Goal: Task Accomplishment & Management: Use online tool/utility

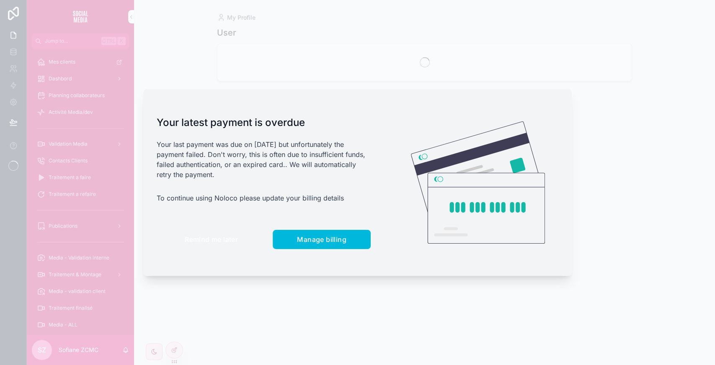
click at [217, 246] on button "Remind me later" at bounding box center [211, 239] width 109 height 19
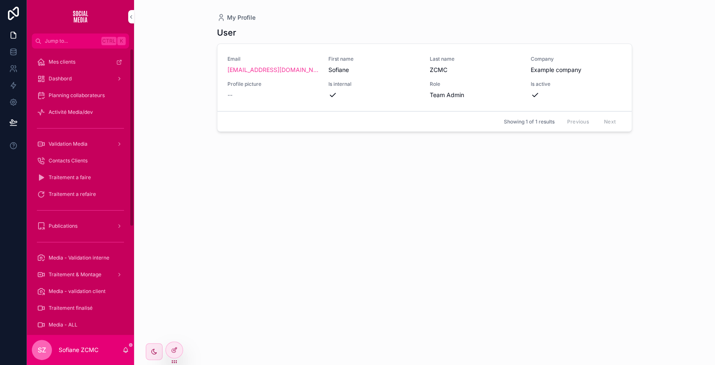
scroll to position [174, 0]
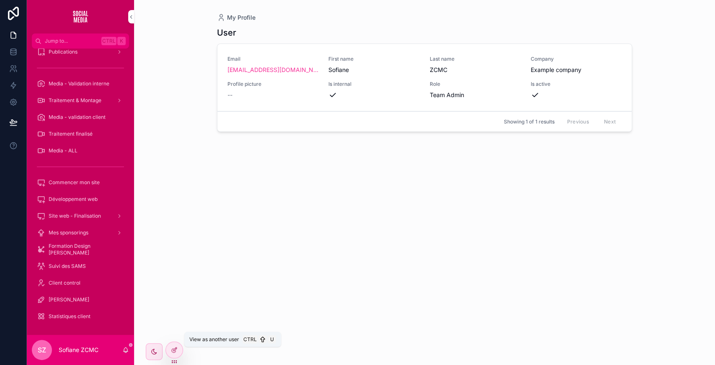
click at [0, 0] on icon at bounding box center [0, 0] width 0 height 0
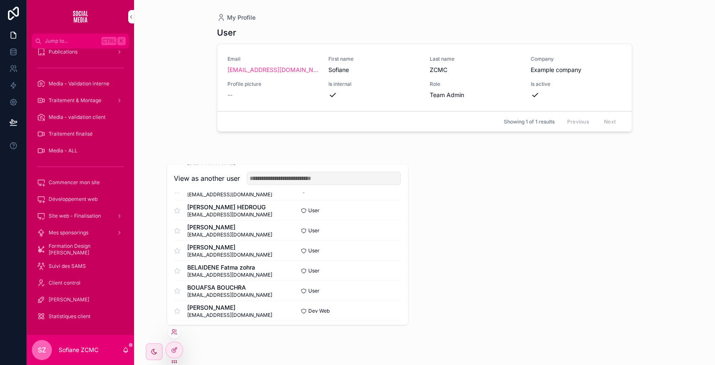
scroll to position [173, 0]
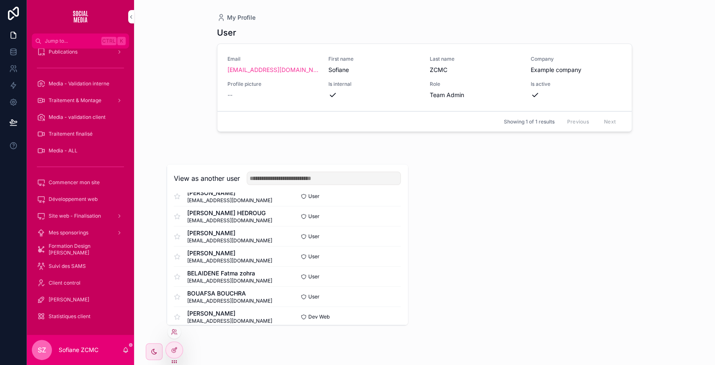
click at [0, 0] on button "Select" at bounding box center [0, 0] width 0 height 0
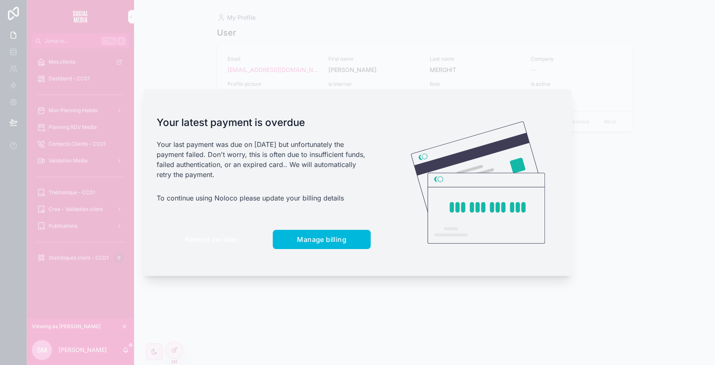
click at [199, 237] on span "Remind me later" at bounding box center [211, 239] width 53 height 8
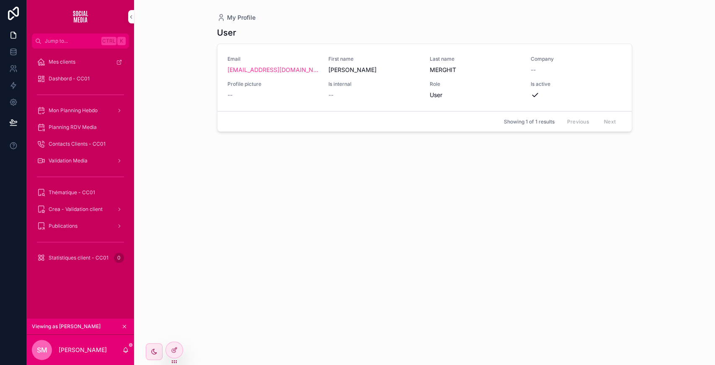
click at [62, 77] on span "Dashbord - CC01" at bounding box center [69, 78] width 41 height 7
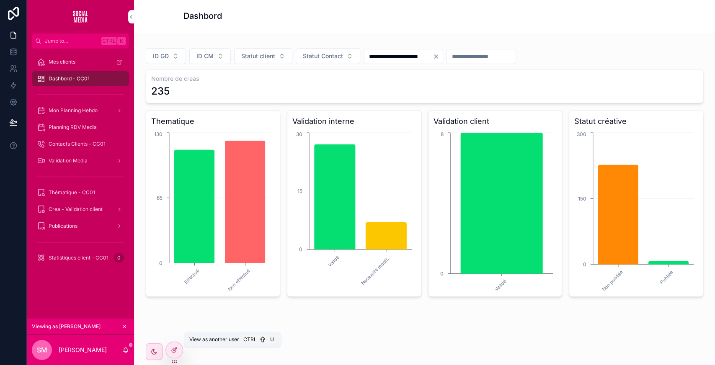
click at [0, 0] on icon at bounding box center [0, 0] width 0 height 0
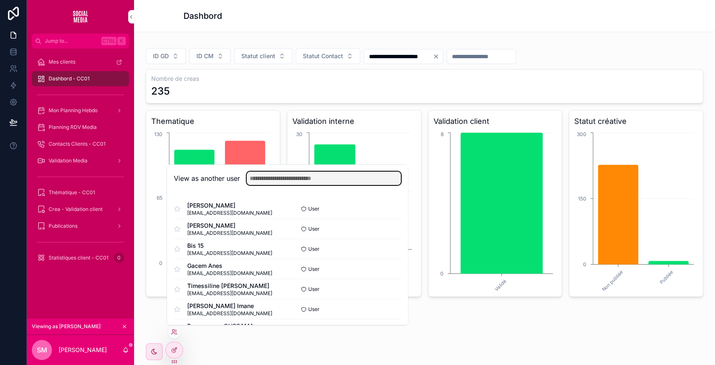
click at [259, 180] on input "text" at bounding box center [324, 178] width 154 height 13
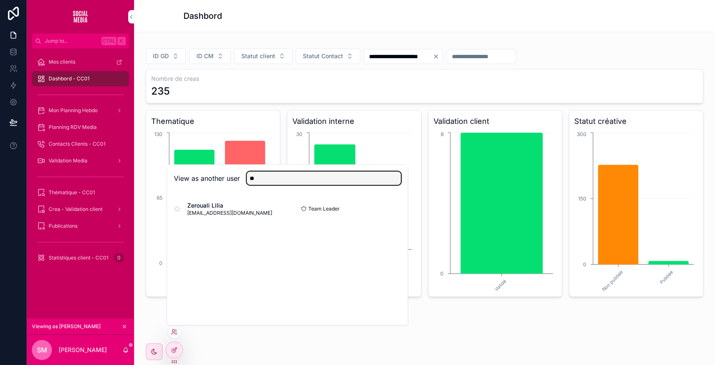
type input "**"
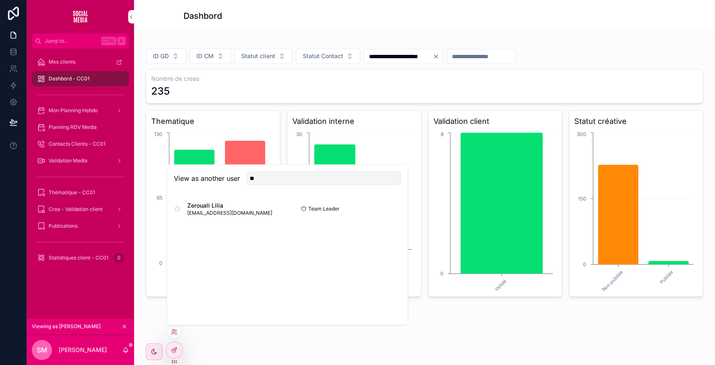
click at [0, 0] on button "Select" at bounding box center [0, 0] width 0 height 0
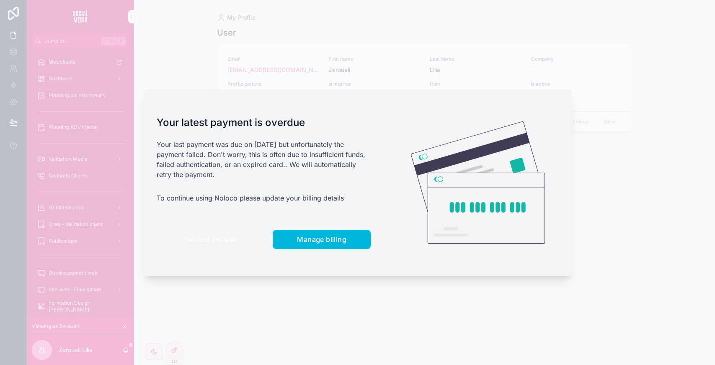
click at [198, 240] on span "Remind me later" at bounding box center [211, 239] width 53 height 8
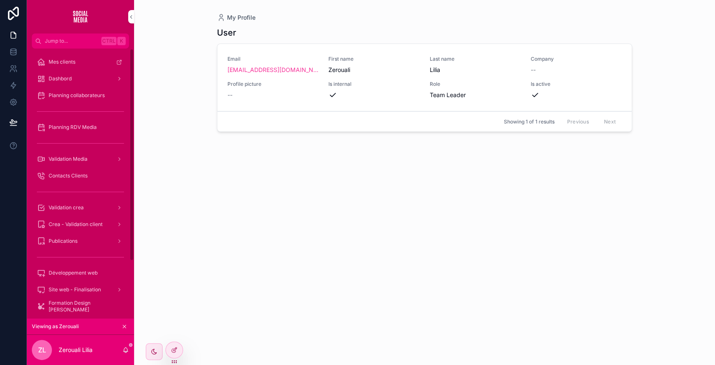
scroll to position [73, 0]
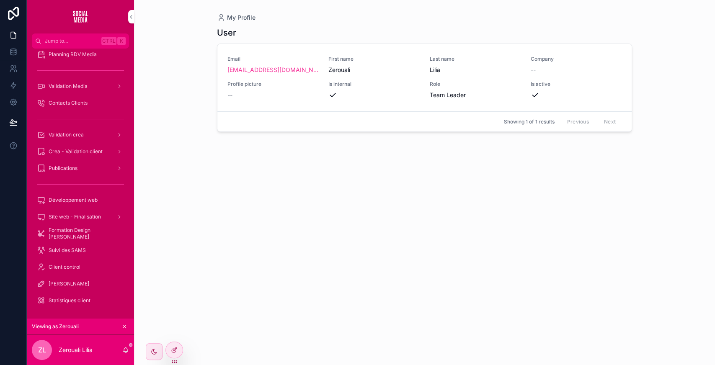
click at [59, 296] on div "Statistiques client" at bounding box center [80, 300] width 87 height 13
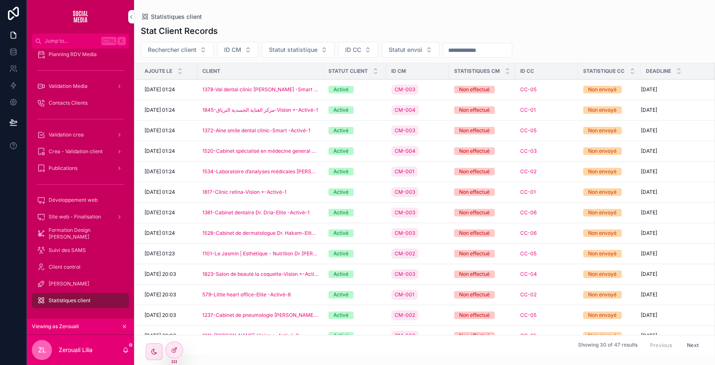
click at [0, 0] on div at bounding box center [0, 0] width 0 height 0
click at [0, 0] on icon at bounding box center [0, 0] width 0 height 0
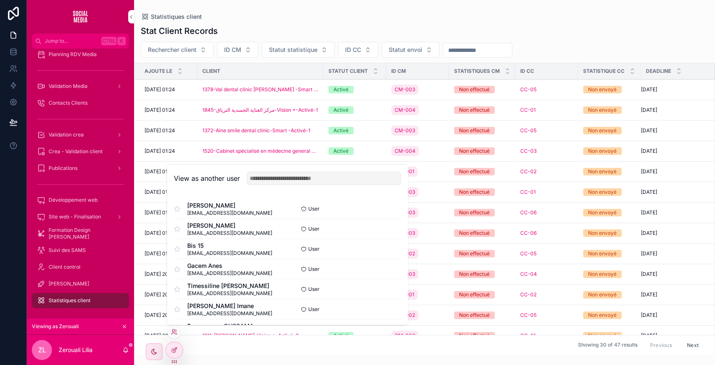
click at [0, 0] on button "Select" at bounding box center [0, 0] width 0 height 0
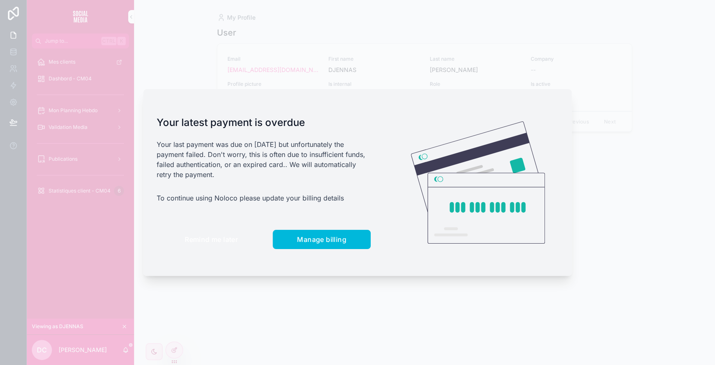
click at [223, 233] on button "Remind me later" at bounding box center [211, 239] width 109 height 19
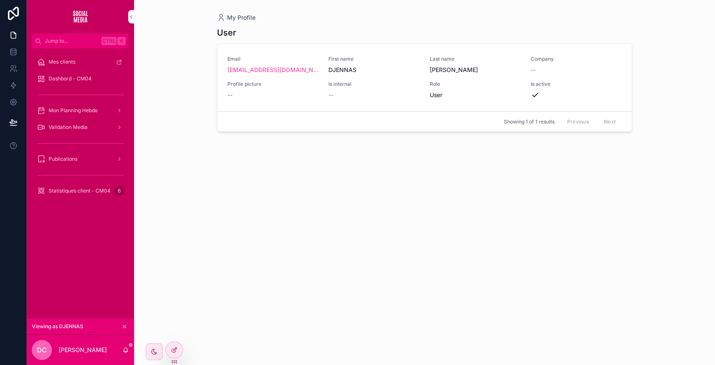
click at [82, 188] on span "Statistiques client - CM04" at bounding box center [80, 191] width 62 height 7
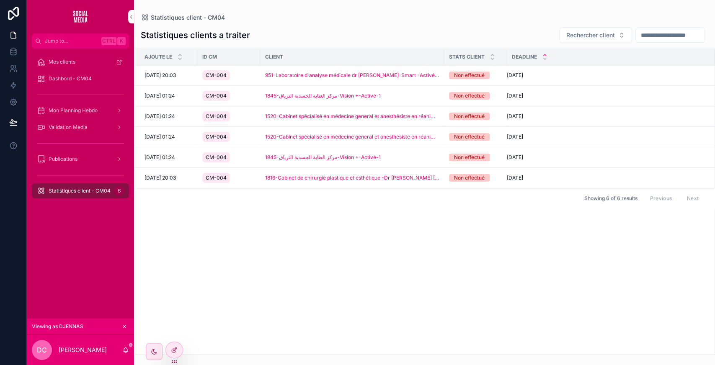
click at [0, 0] on button "Prendre en charge" at bounding box center [0, 0] width 0 height 0
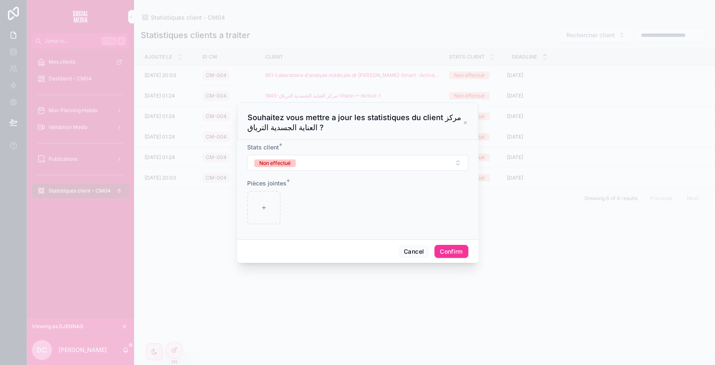
click at [427, 157] on button "Non effectué" at bounding box center [357, 163] width 221 height 16
click at [342, 196] on div "Effectué" at bounding box center [357, 196] width 116 height 13
click at [465, 121] on icon at bounding box center [465, 122] width 5 height 7
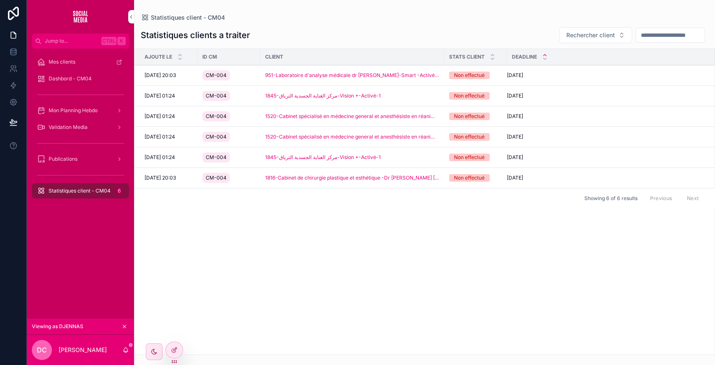
click at [287, 75] on span "951-Laboratoire d'analyse médicale dr messous-Smart -Activé-1" at bounding box center [352, 75] width 174 height 7
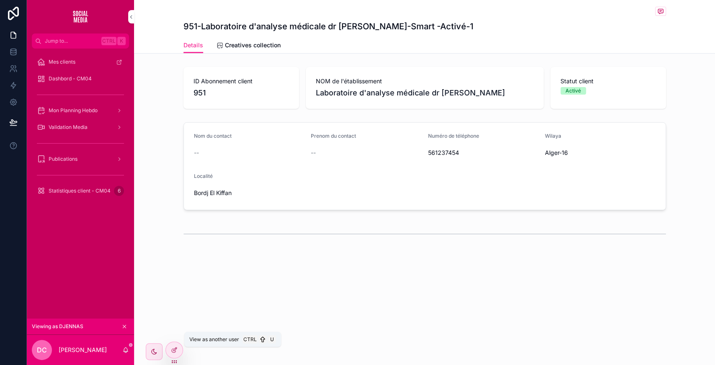
click at [0, 0] on icon at bounding box center [0, 0] width 0 height 0
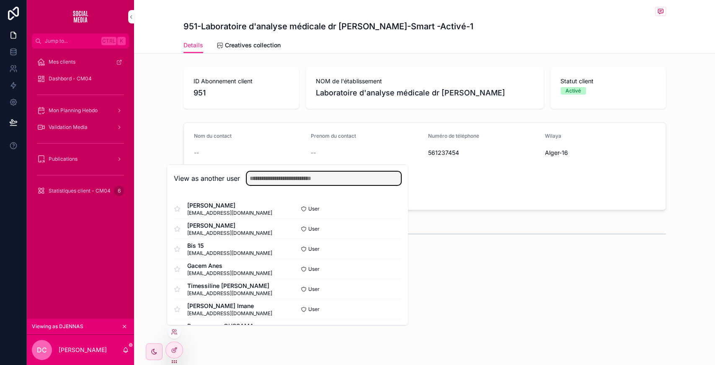
click at [303, 175] on input "text" at bounding box center [324, 178] width 154 height 13
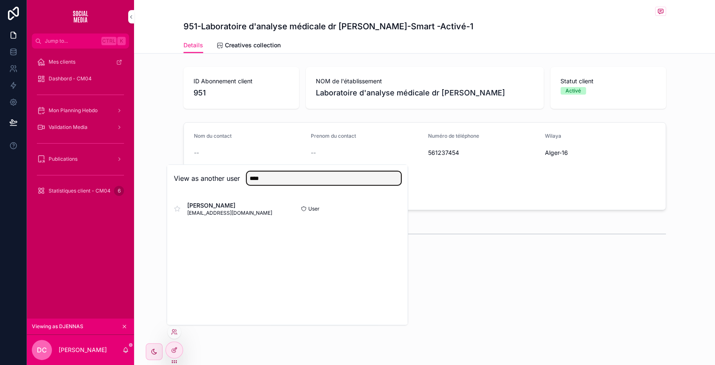
type input "****"
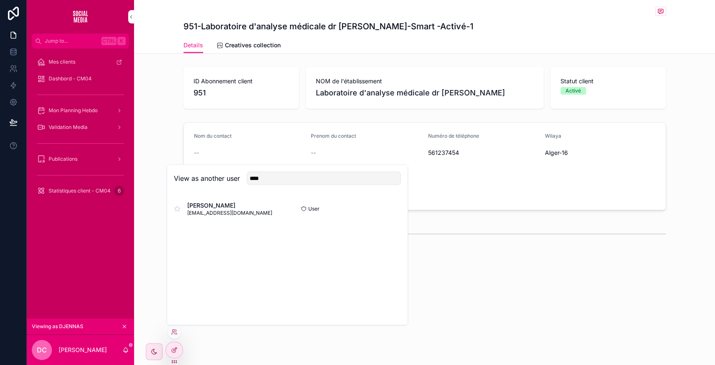
click at [0, 0] on button "Select" at bounding box center [0, 0] width 0 height 0
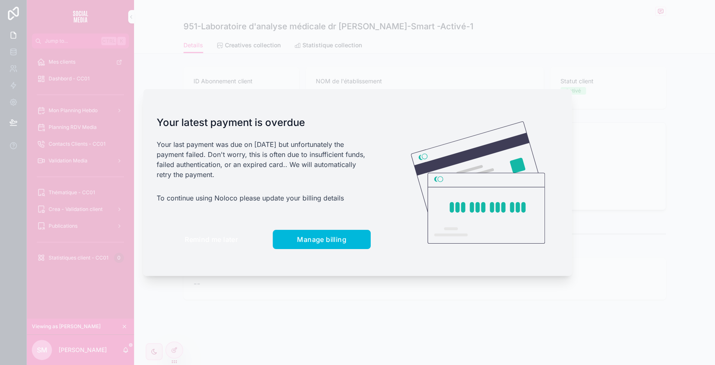
click at [222, 242] on span "Remind me later" at bounding box center [211, 239] width 53 height 8
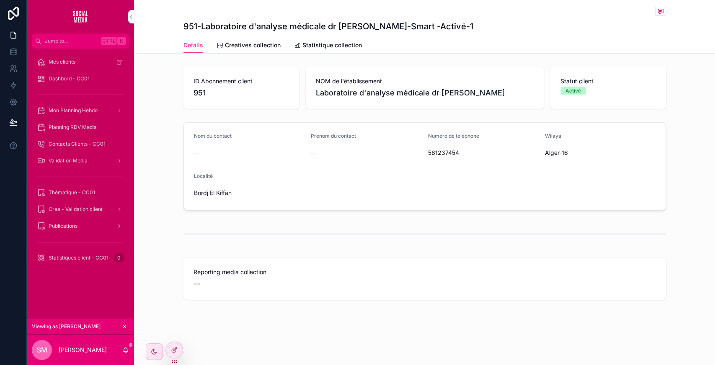
click at [321, 51] on link "Statistique collection" at bounding box center [328, 46] width 68 height 17
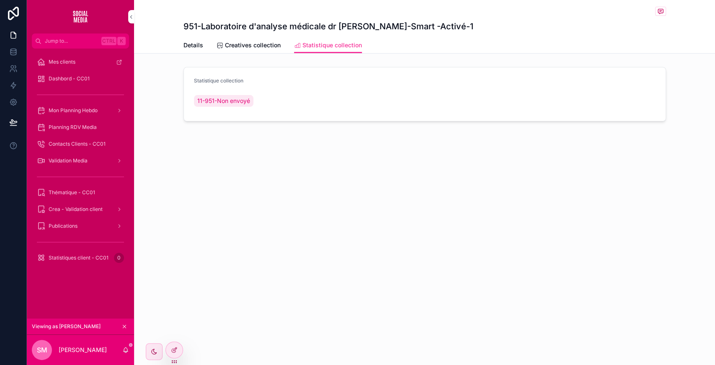
click at [89, 258] on span "Statistiques client - CC01" at bounding box center [79, 258] width 60 height 7
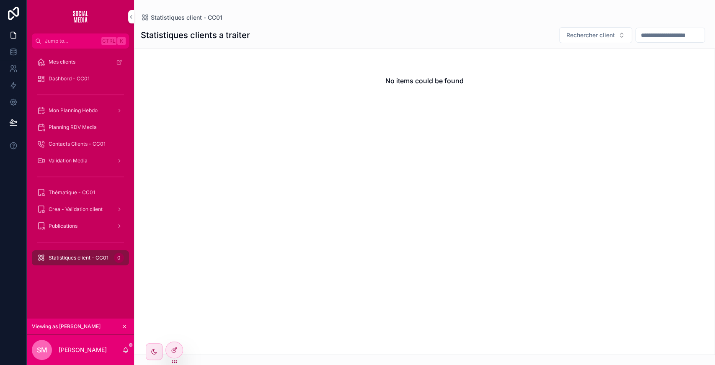
click at [85, 192] on span "Thématique - CC01" at bounding box center [72, 192] width 46 height 7
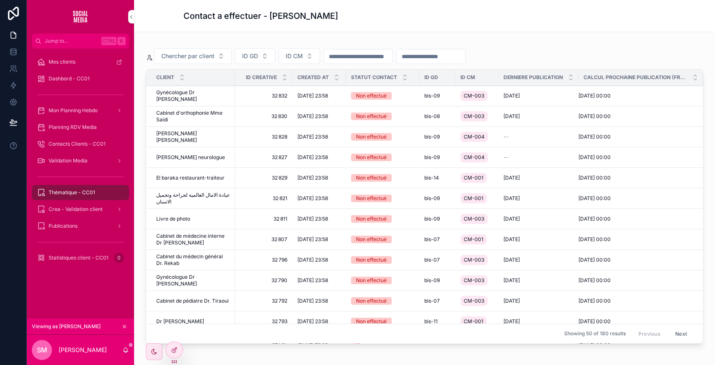
click at [213, 113] on span "Cabinet d'orthophonie Mme Saidi" at bounding box center [193, 116] width 74 height 13
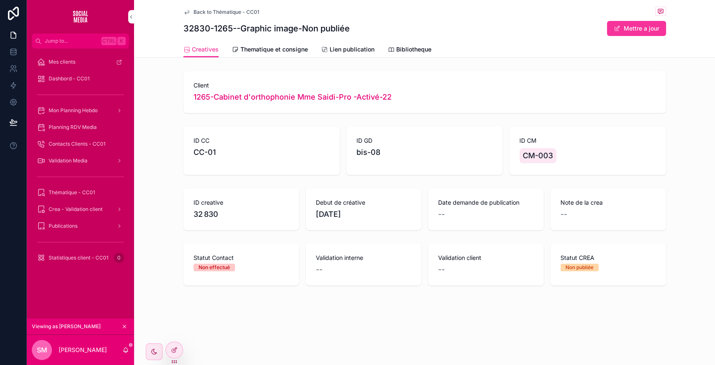
click at [251, 99] on span "1265-Cabinet d'orthophonie Mme Saidi-Pro -Activé-22" at bounding box center [292, 97] width 198 height 12
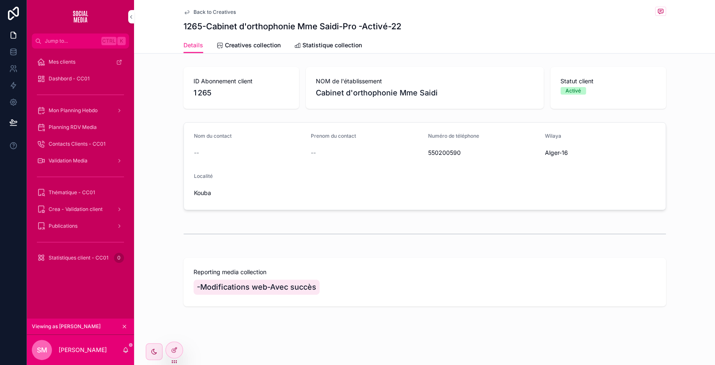
click at [260, 47] on span "Creatives collection" at bounding box center [253, 45] width 56 height 8
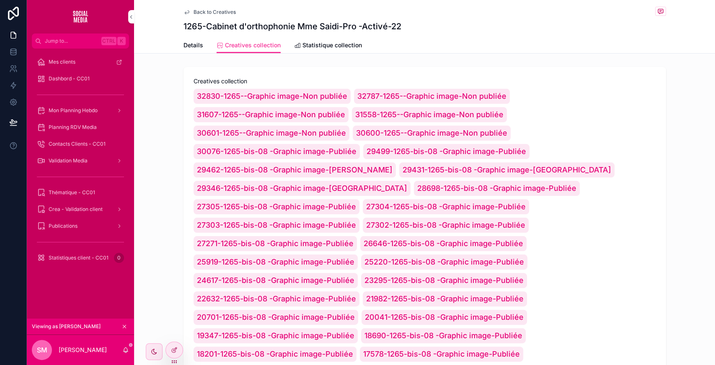
click at [301, 209] on span "27305-1265-bis-08 -Graphic image-Publiée" at bounding box center [276, 207] width 159 height 12
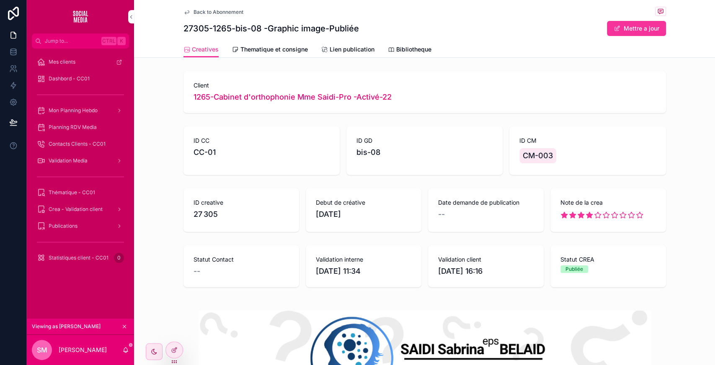
click at [341, 38] on div "Back to Abonnement 27305-1265-bis-08 -Graphic image-Publiée Mettre a jour" at bounding box center [424, 20] width 482 height 41
click at [339, 45] on link "Lien publication" at bounding box center [347, 50] width 53 height 17
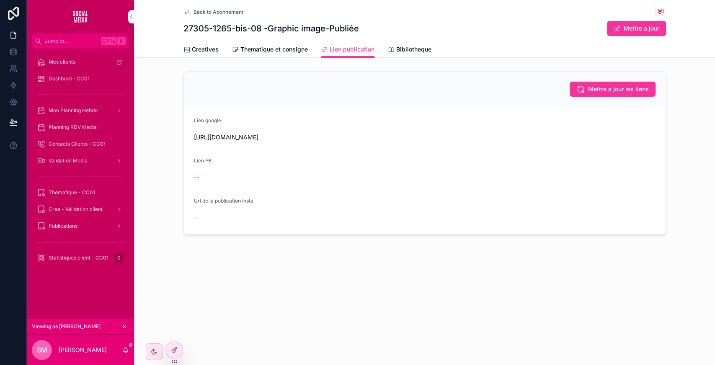
click at [193, 51] on span "Creatives" at bounding box center [205, 49] width 27 height 8
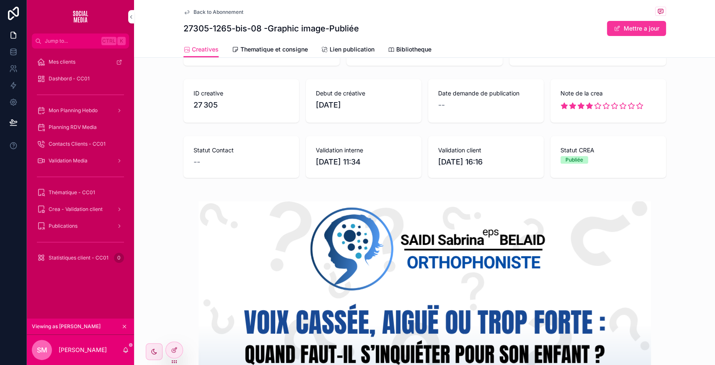
scroll to position [113, 0]
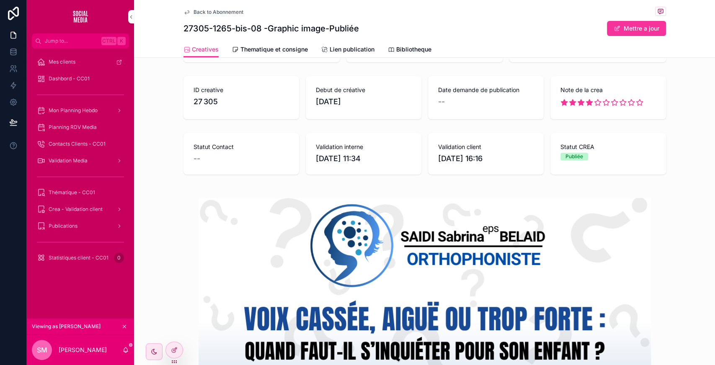
click at [340, 50] on span "Lien publication" at bounding box center [351, 49] width 45 height 8
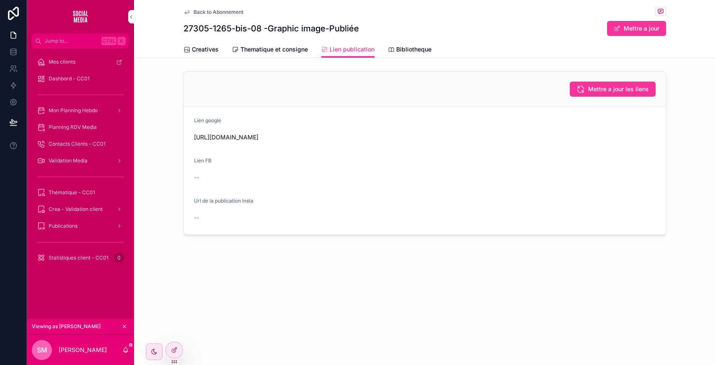
click at [97, 230] on div "Publications" at bounding box center [80, 225] width 87 height 13
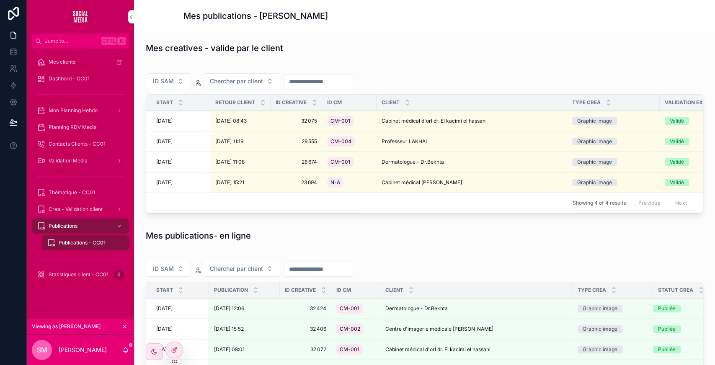
click at [89, 194] on span "Thématique - CC01" at bounding box center [72, 192] width 46 height 7
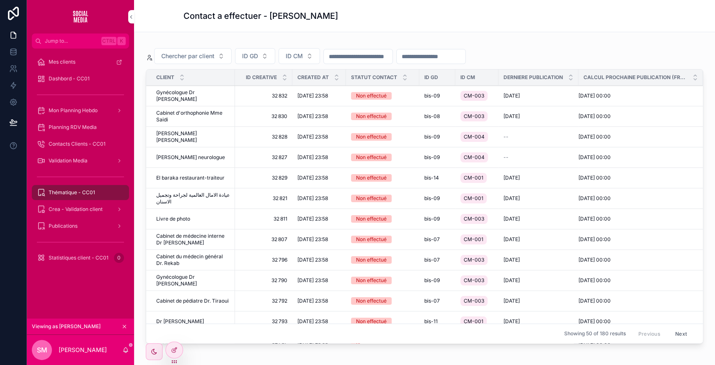
click at [78, 209] on span "Crea - Validation client" at bounding box center [76, 209] width 54 height 7
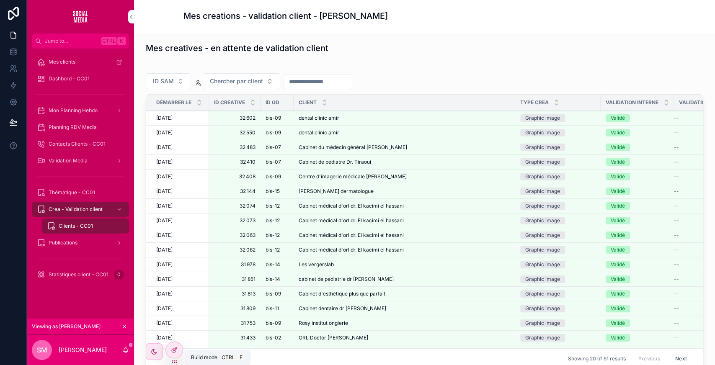
click at [173, 344] on div at bounding box center [174, 350] width 17 height 16
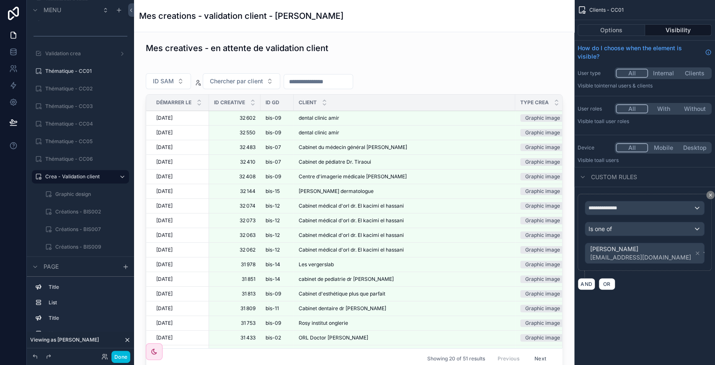
scroll to position [858, 0]
click at [0, 0] on icon "scrollable content" at bounding box center [0, 0] width 0 height 0
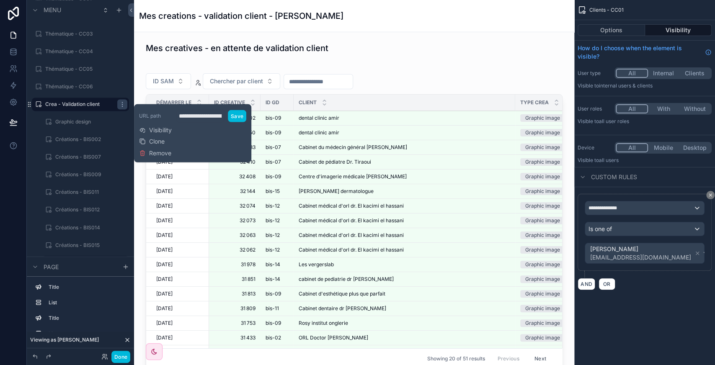
click at [163, 133] on span "Visibility" at bounding box center [160, 130] width 23 height 8
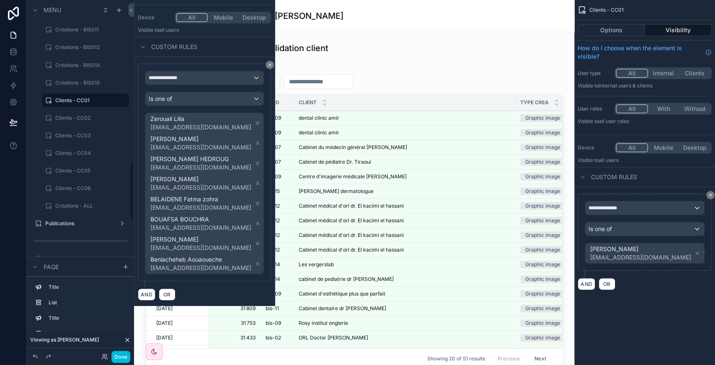
scroll to position [1022, 0]
click at [88, 202] on label "Créations - ALL" at bounding box center [89, 204] width 69 height 7
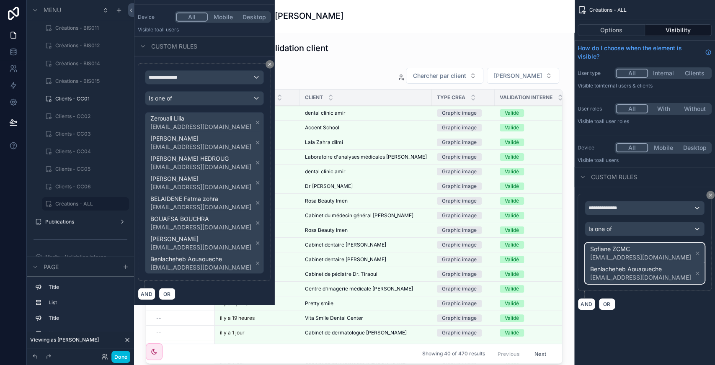
click at [687, 255] on span "Sofiane ZCMC contact@zcmc.io Benlacheheb Aouaoueche awazsmc@gmail.com" at bounding box center [644, 263] width 113 height 40
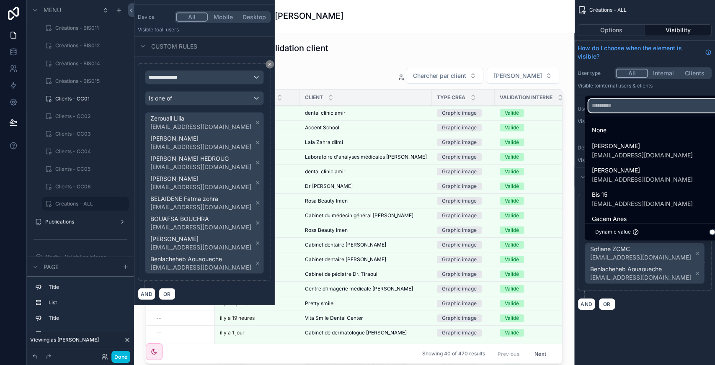
click at [606, 109] on input "text" at bounding box center [658, 105] width 141 height 13
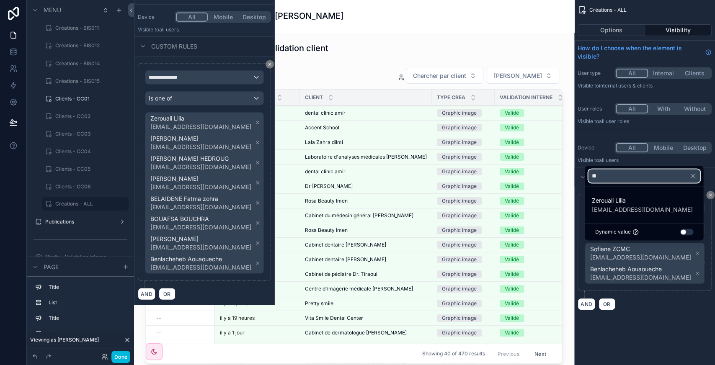
type input "**"
click at [633, 211] on span "tl03zcmc@gmail.com" at bounding box center [641, 210] width 101 height 8
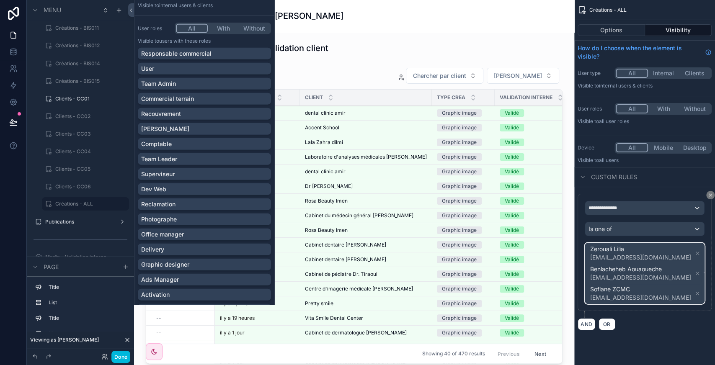
click at [679, 255] on span "Zerouali Lilia tl03zcmc@gmail.com Benlacheheb Aouaoueche awazsmc@gmail.com Sofi…" at bounding box center [644, 273] width 113 height 60
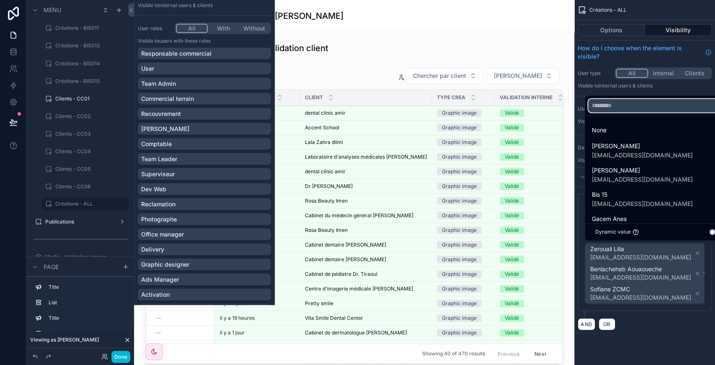
click at [615, 108] on input "text" at bounding box center [658, 105] width 141 height 13
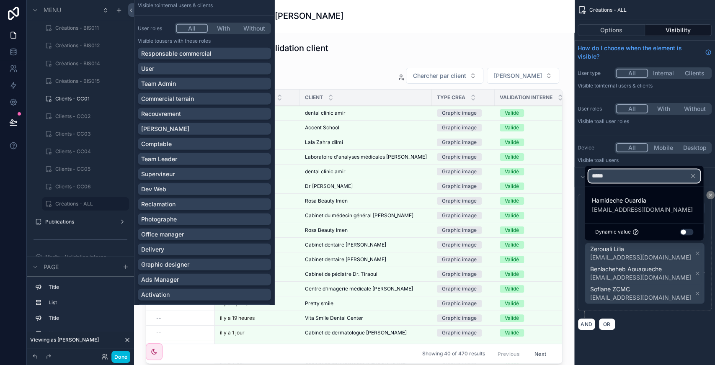
type input "*****"
click at [640, 205] on span "Hamideche Ouardia" at bounding box center [641, 200] width 101 height 10
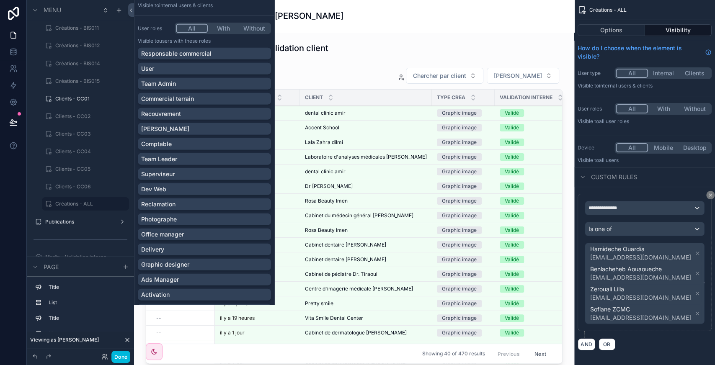
click at [73, 186] on label "Clients - CC06" at bounding box center [89, 186] width 69 height 7
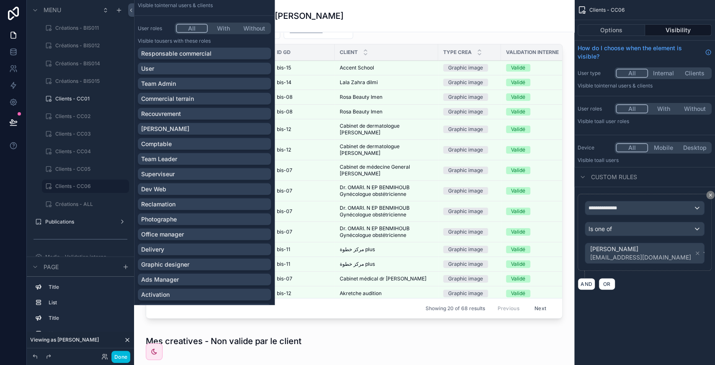
scroll to position [52, 0]
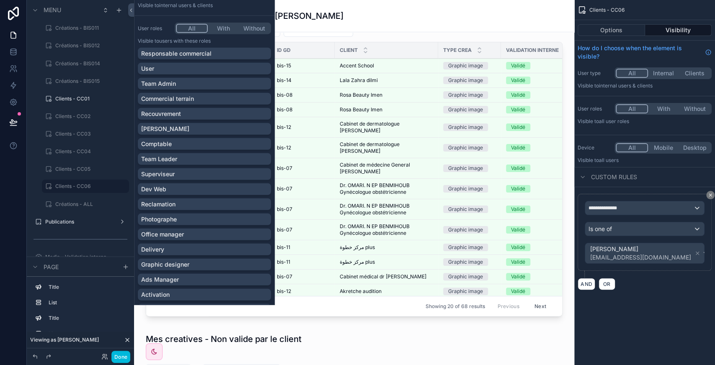
click at [511, 313] on div "scrollable content" at bounding box center [354, 167] width 427 height 311
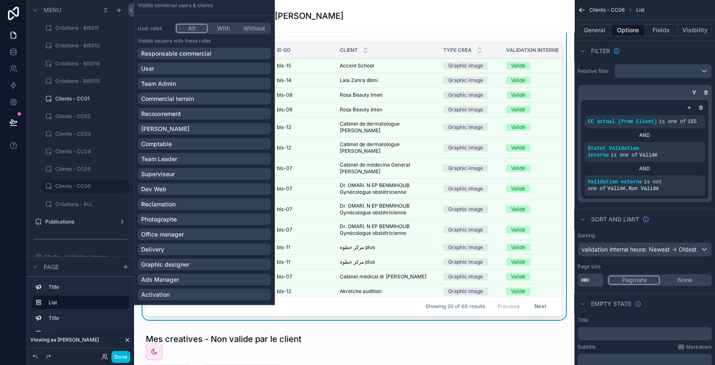
scroll to position [0, 92]
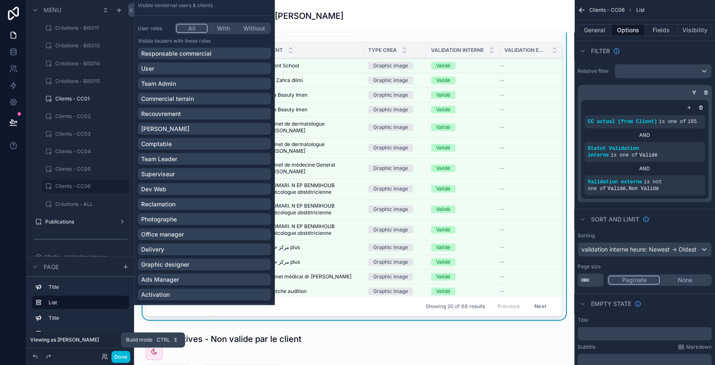
click at [123, 355] on button "Done" at bounding box center [120, 357] width 19 height 12
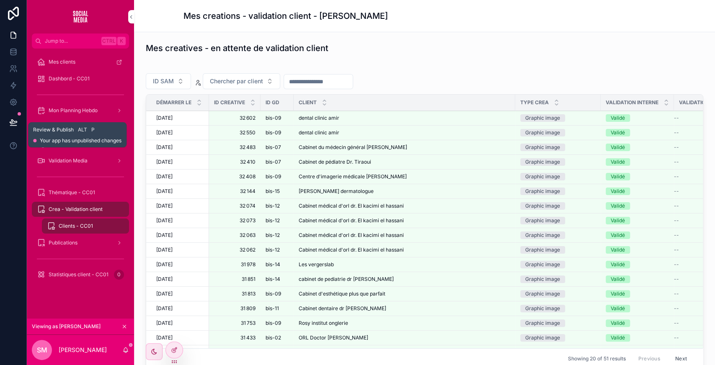
click at [13, 125] on icon at bounding box center [13, 122] width 8 height 8
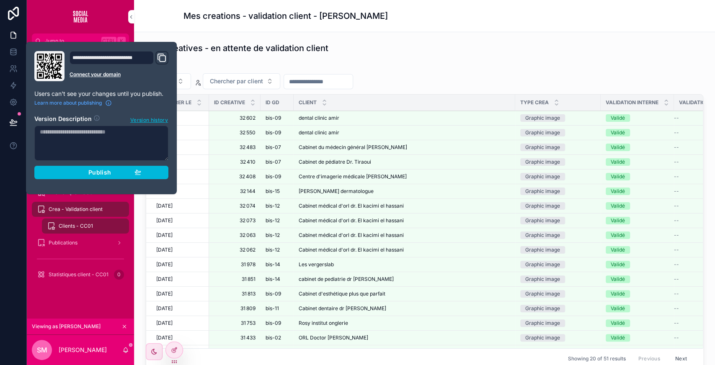
click at [123, 178] on button "Publish" at bounding box center [101, 172] width 134 height 13
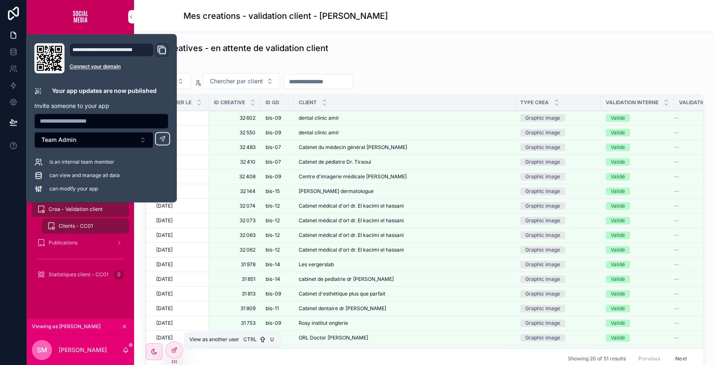
click at [0, 0] on icon at bounding box center [0, 0] width 0 height 0
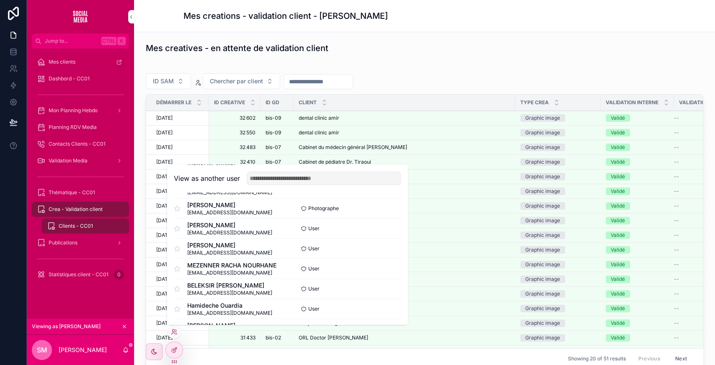
scroll to position [463, 0]
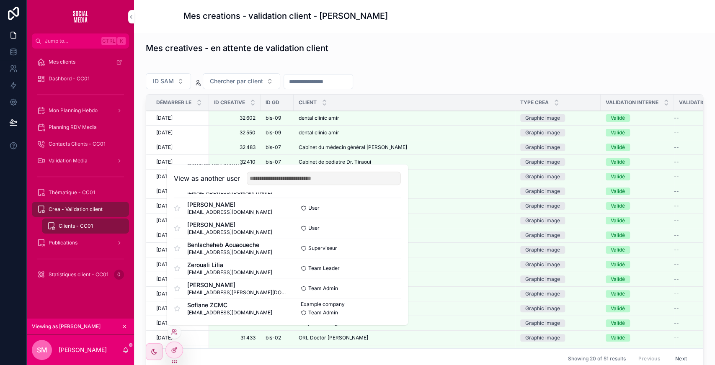
click at [0, 0] on button "Select" at bounding box center [0, 0] width 0 height 0
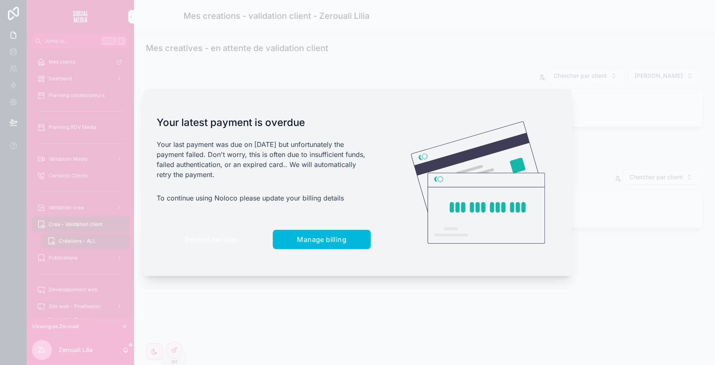
click at [195, 234] on button "Remind me later" at bounding box center [211, 239] width 109 height 19
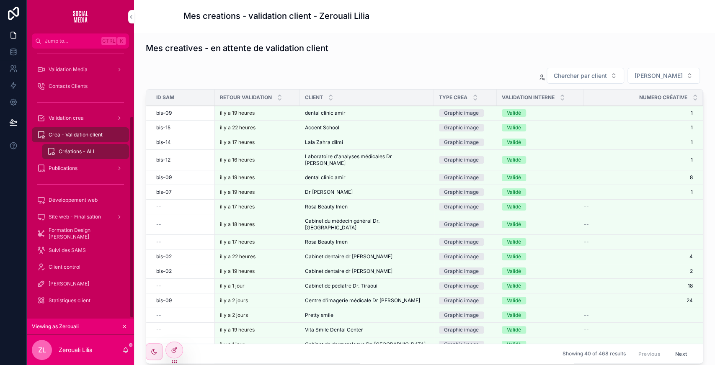
click at [69, 299] on span "Statistiques client" at bounding box center [70, 300] width 42 height 7
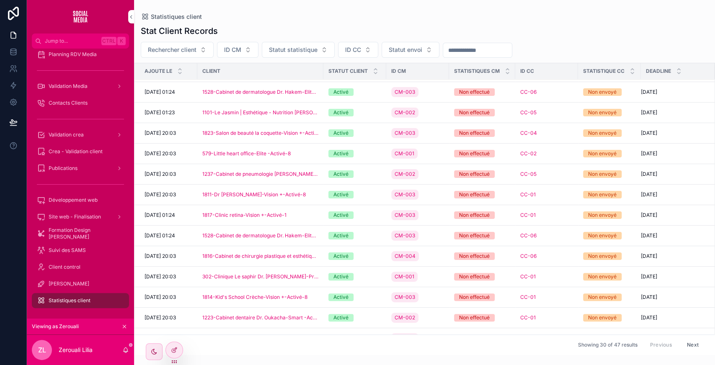
scroll to position [356, 0]
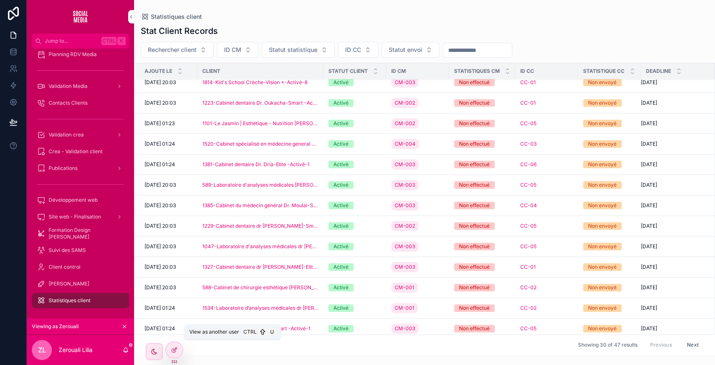
click at [0, 0] on icon at bounding box center [0, 0] width 0 height 0
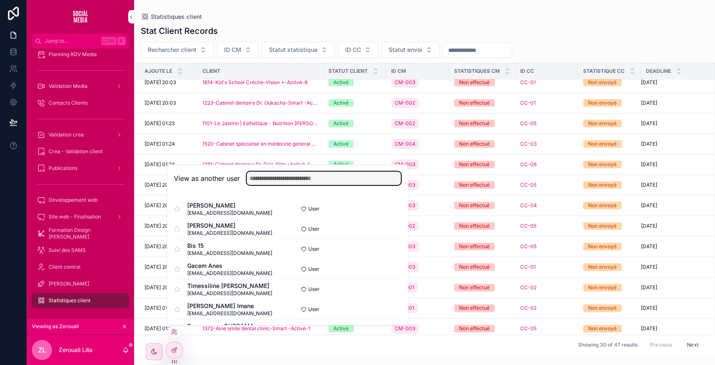
click at [297, 180] on input "text" at bounding box center [324, 178] width 154 height 13
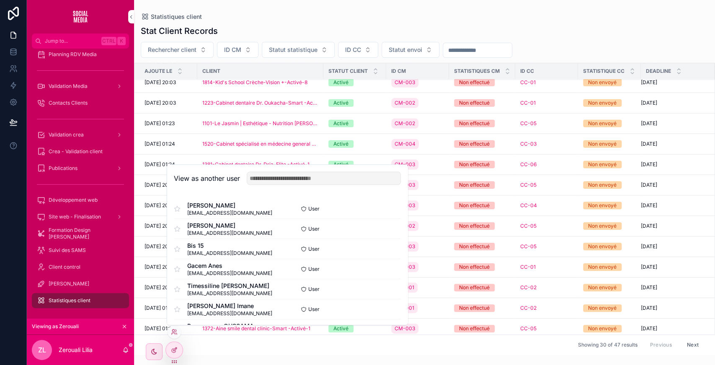
click at [0, 0] on button "Select" at bounding box center [0, 0] width 0 height 0
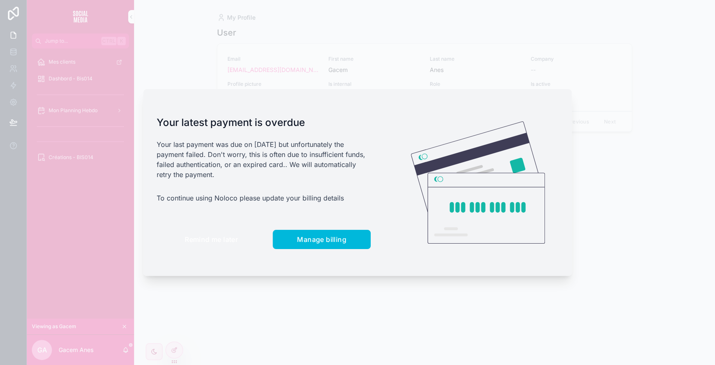
click at [213, 242] on span "Remind me later" at bounding box center [211, 239] width 53 height 8
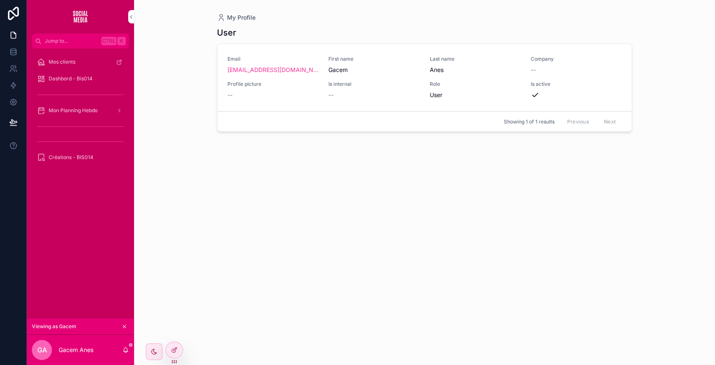
click at [97, 80] on div "Dashbord - Bis014" at bounding box center [80, 78] width 87 height 13
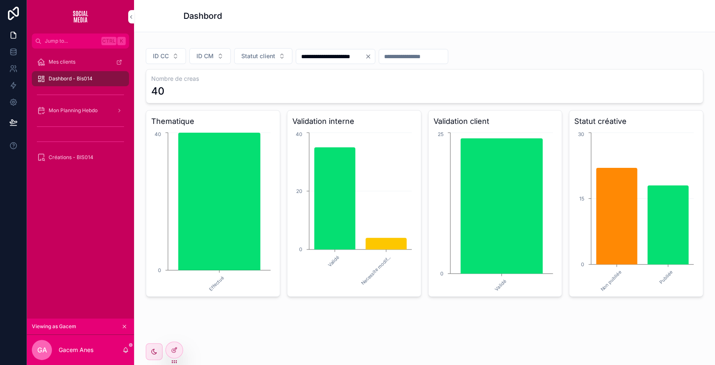
click at [74, 157] on span "Créations - BIS014" at bounding box center [71, 157] width 45 height 7
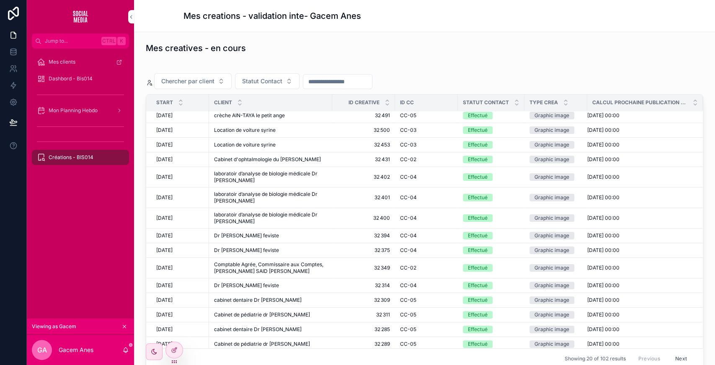
click at [63, 75] on div "Dashbord - Bis014" at bounding box center [80, 78] width 87 height 13
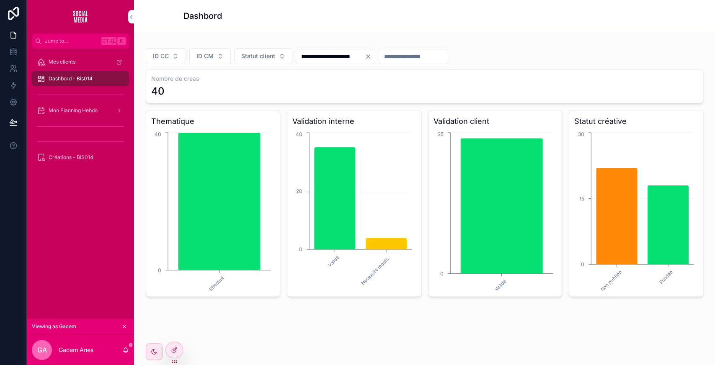
click at [87, 105] on div "Mon Planning Hebdo" at bounding box center [80, 110] width 87 height 13
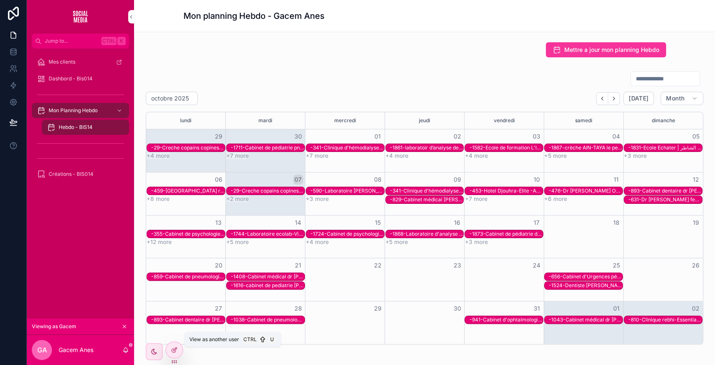
click at [0, 0] on icon at bounding box center [0, 0] width 0 height 0
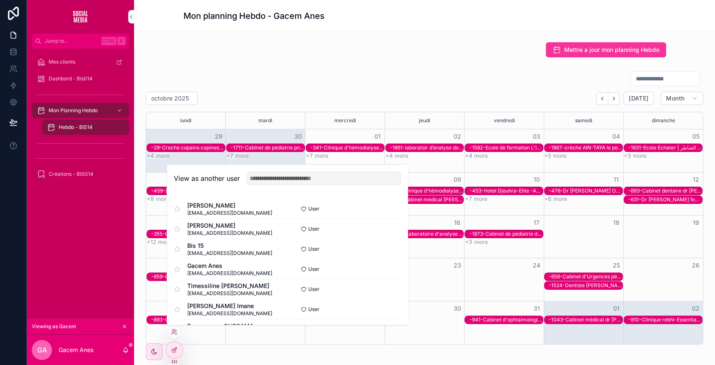
click at [306, 82] on div "scrollable content" at bounding box center [424, 79] width 557 height 16
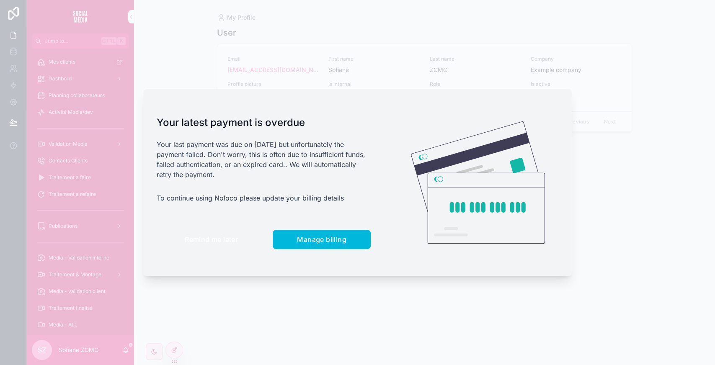
click at [208, 234] on button "Remind me later" at bounding box center [211, 239] width 109 height 19
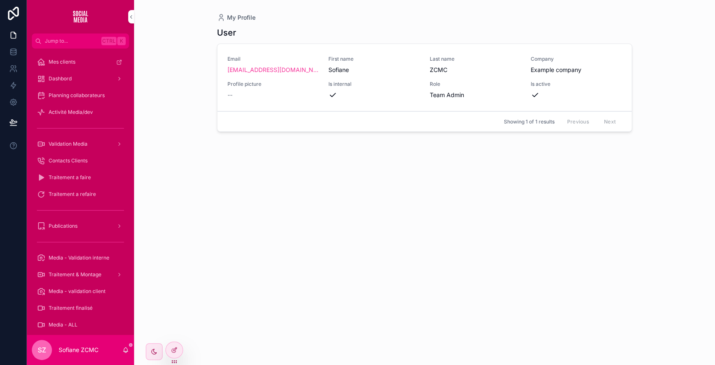
click at [96, 80] on div "Dashbord" at bounding box center [80, 78] width 87 height 13
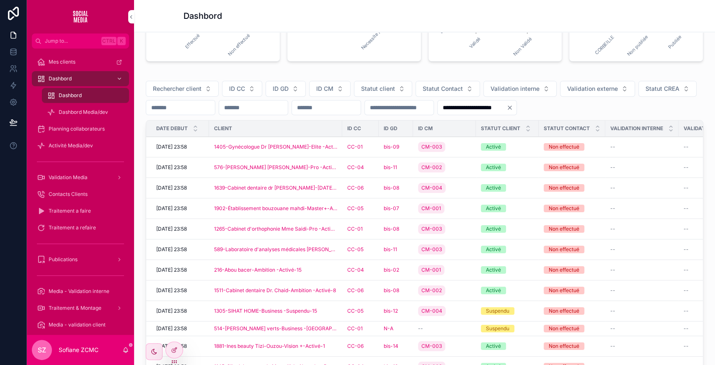
scroll to position [286, 0]
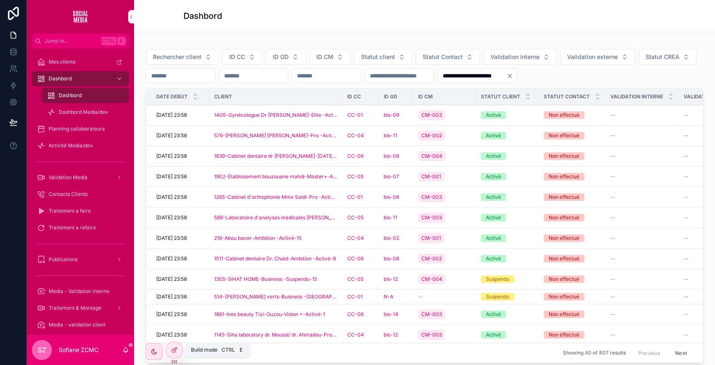
click at [176, 349] on icon at bounding box center [174, 350] width 7 height 7
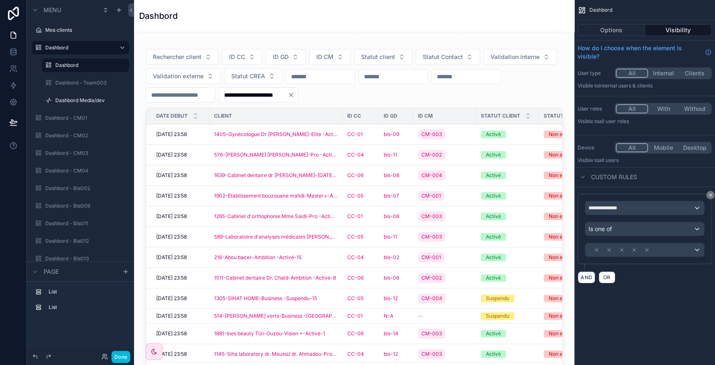
click at [522, 62] on div "scrollable content" at bounding box center [354, 214] width 427 height 349
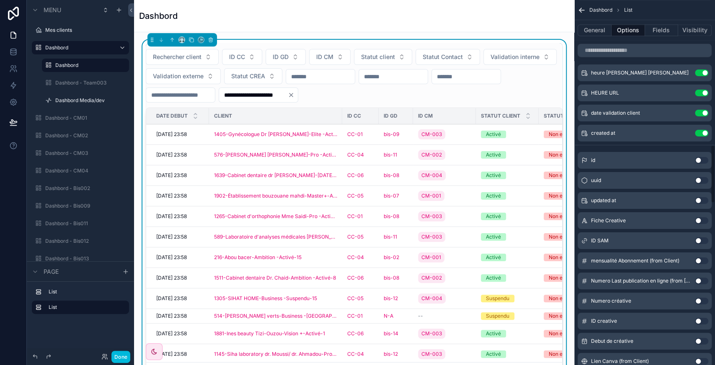
scroll to position [908, 0]
click at [702, 317] on button "Use setting" at bounding box center [701, 320] width 13 height 7
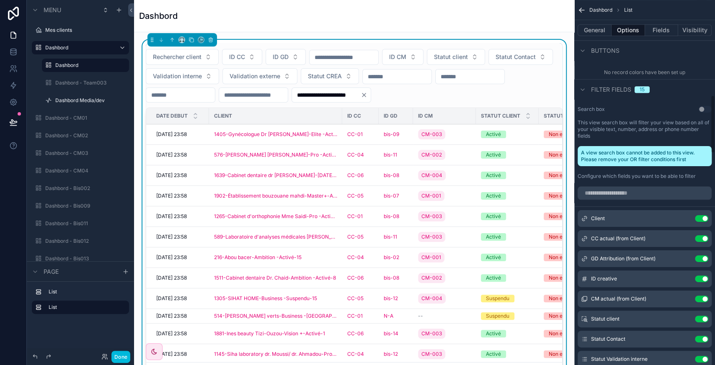
scroll to position [597, 0]
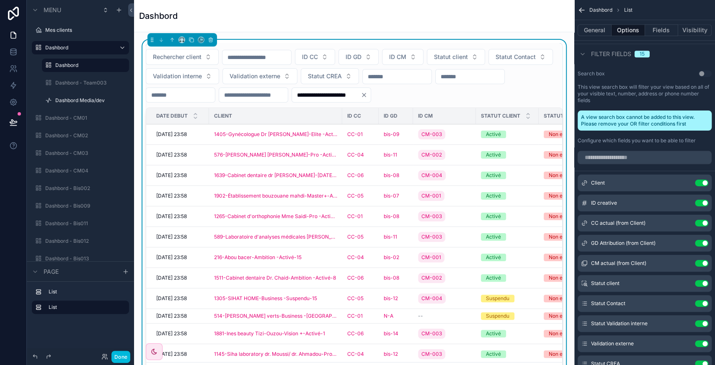
click at [0, 0] on icon "scrollable content" at bounding box center [0, 0] width 0 height 0
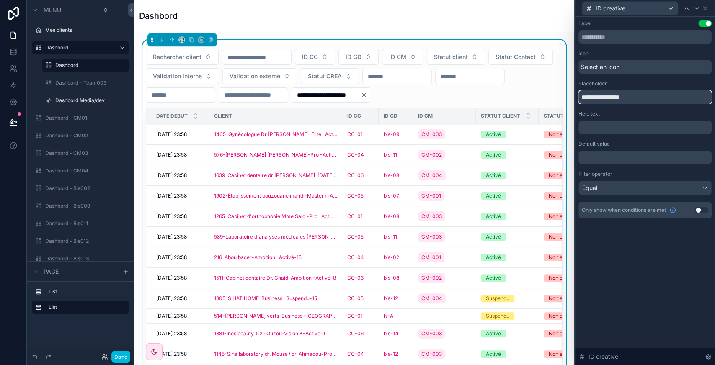
click at [614, 97] on input "**********" at bounding box center [644, 96] width 133 height 13
type input "*******"
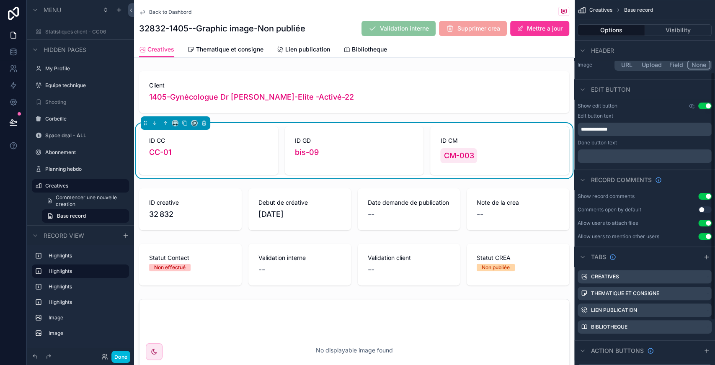
scroll to position [171, 0]
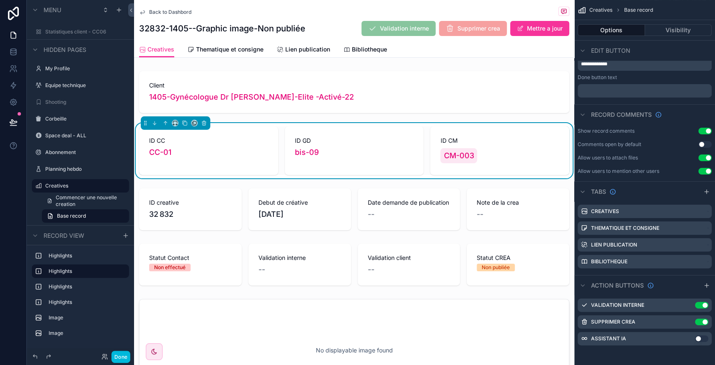
click at [0, 0] on icon "scrollable content" at bounding box center [0, 0] width 0 height 0
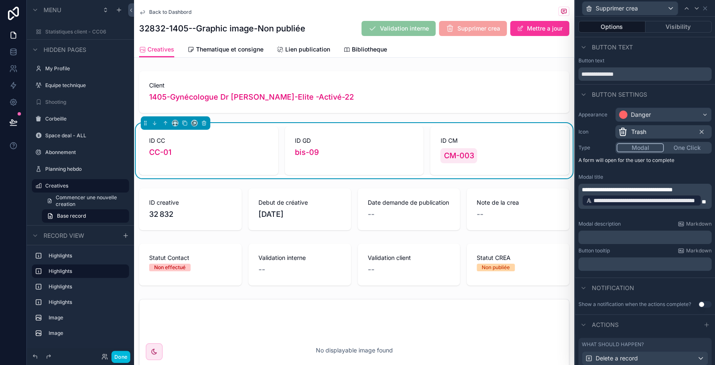
scroll to position [65, 0]
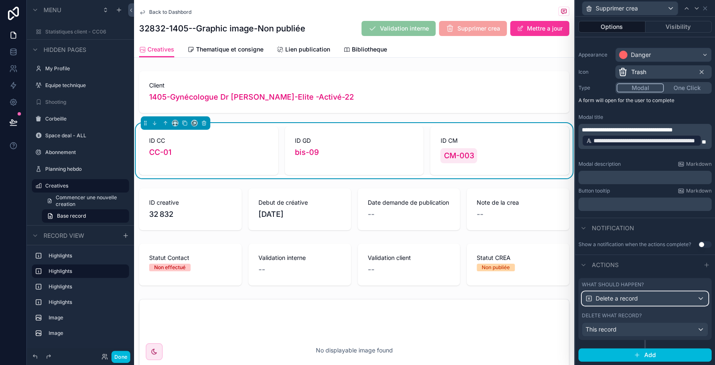
click at [663, 301] on div "Delete a record" at bounding box center [645, 298] width 126 height 13
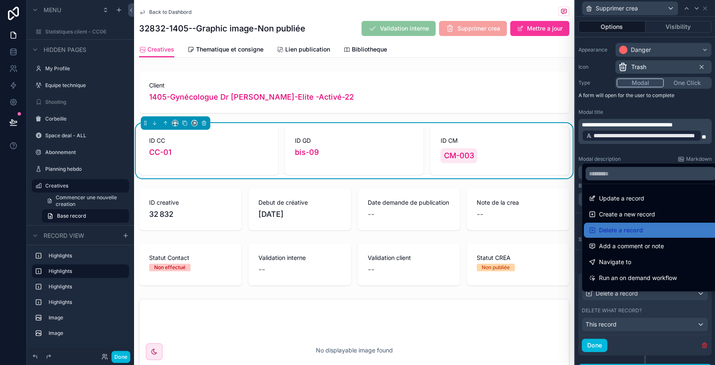
click at [653, 302] on div at bounding box center [645, 182] width 140 height 365
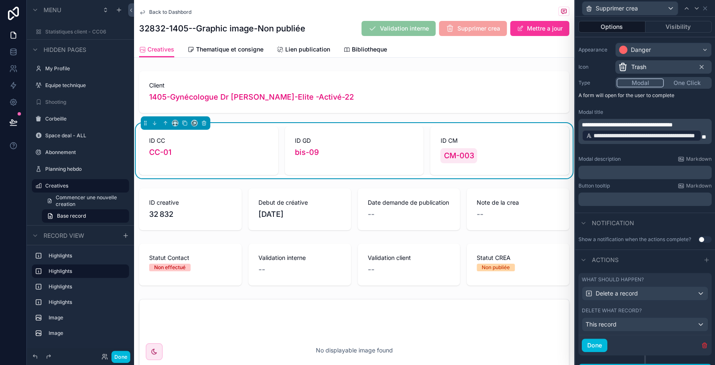
scroll to position [85, 0]
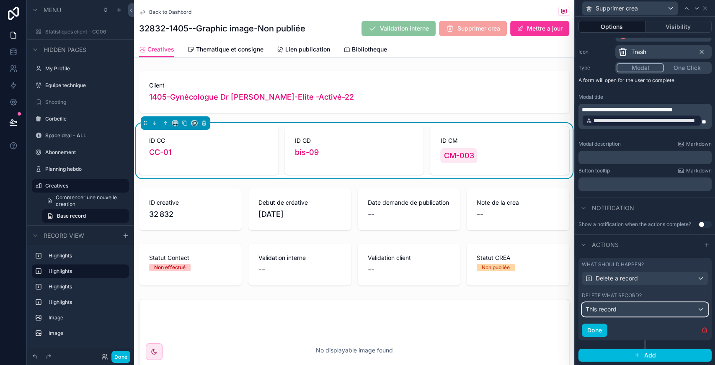
click at [639, 309] on div "This record" at bounding box center [645, 309] width 126 height 13
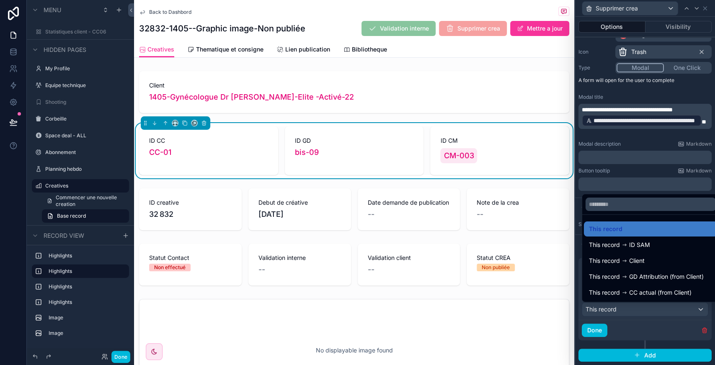
click at [651, 310] on div at bounding box center [645, 182] width 140 height 365
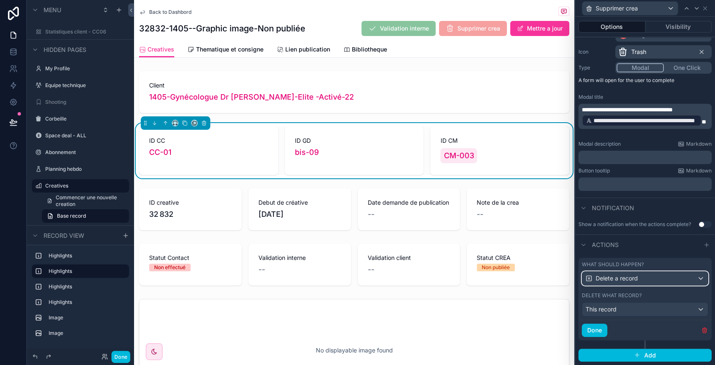
click at [659, 275] on div "Delete a record" at bounding box center [645, 278] width 126 height 13
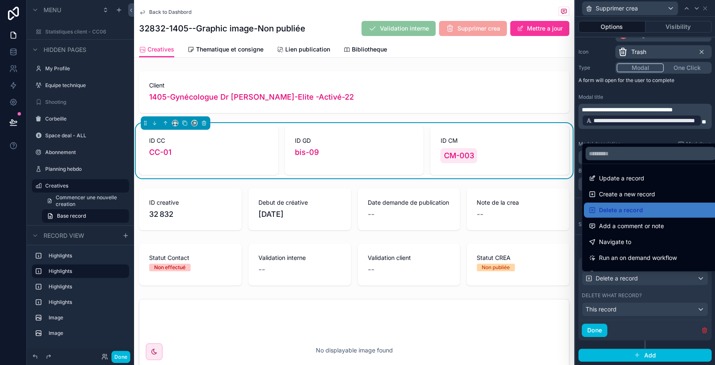
click at [645, 285] on div at bounding box center [645, 182] width 140 height 365
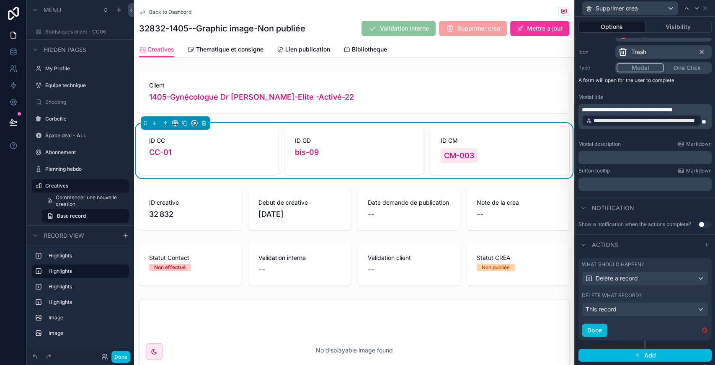
click at [668, 30] on button "Visibility" at bounding box center [678, 27] width 67 height 12
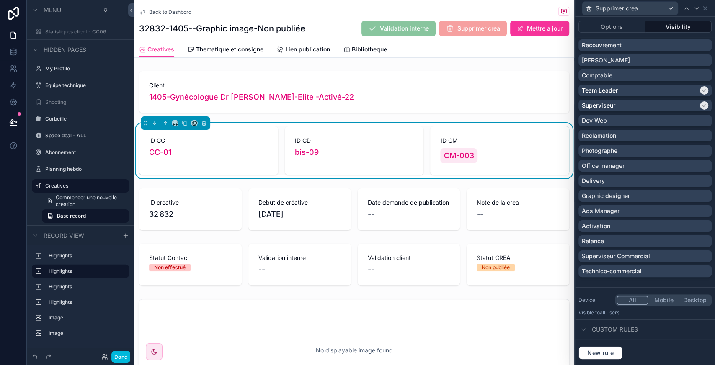
scroll to position [0, 0]
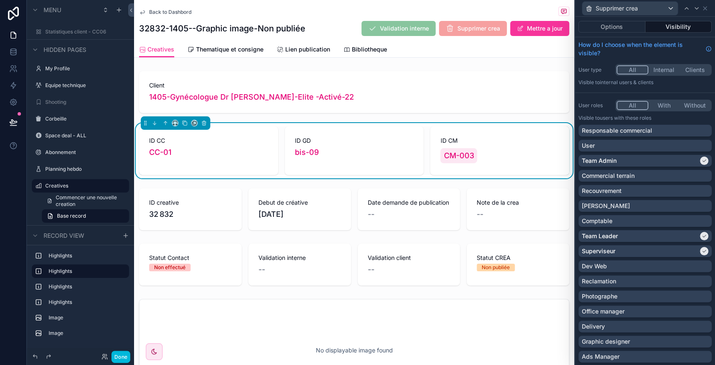
click at [653, 161] on div "Team Admin" at bounding box center [639, 161] width 116 height 8
click at [651, 235] on div "Team Leader" at bounding box center [639, 236] width 116 height 8
click at [633, 250] on div "Superviseur" at bounding box center [639, 251] width 116 height 8
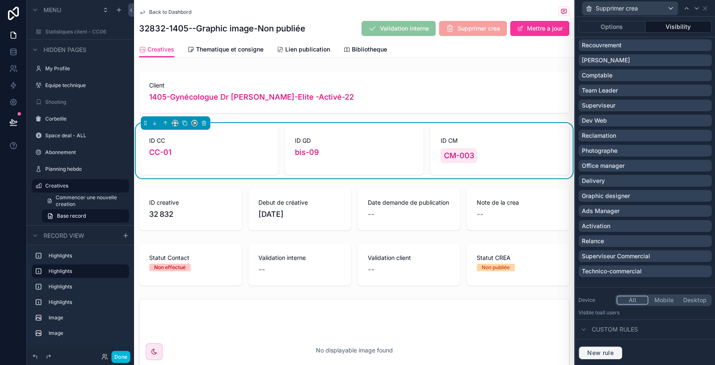
click at [593, 356] on button "New rule" at bounding box center [600, 352] width 44 height 13
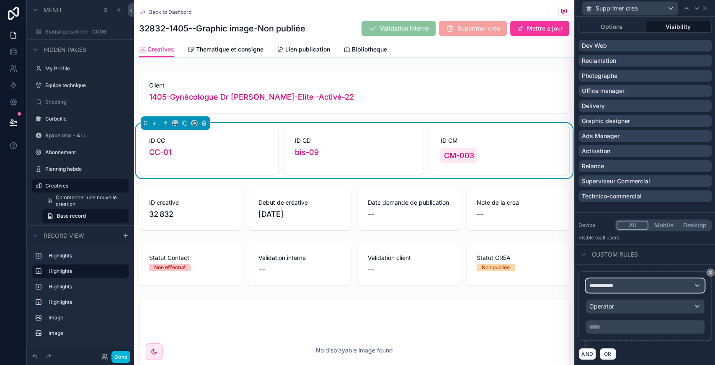
click at [621, 287] on div "**********" at bounding box center [645, 285] width 118 height 13
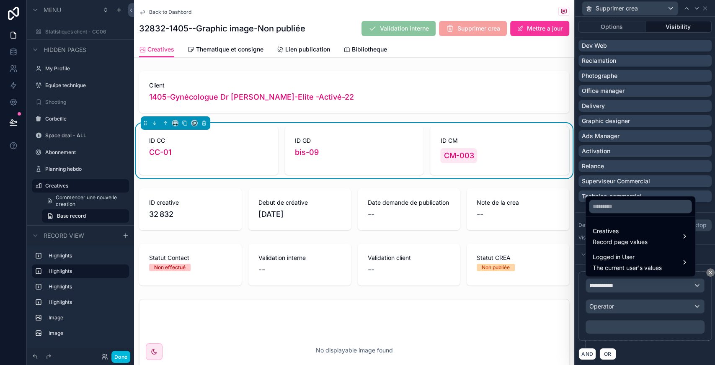
click at [623, 231] on span "Creatives" at bounding box center [619, 231] width 55 height 10
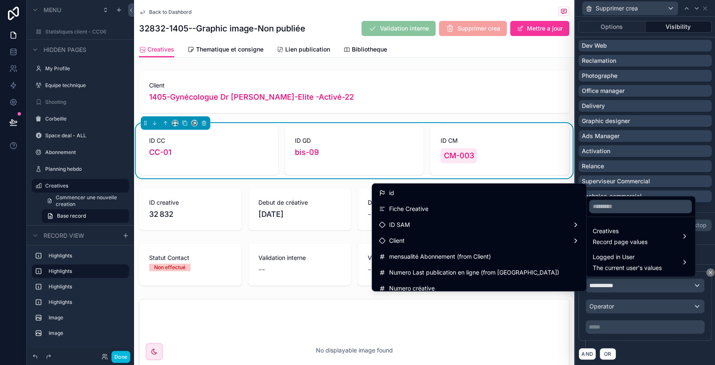
click at [458, 198] on div "id" at bounding box center [478, 193] width 201 height 10
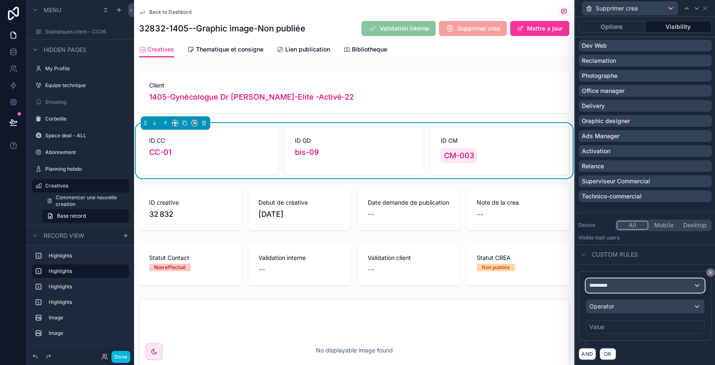
click at [617, 288] on div "*********" at bounding box center [645, 285] width 118 height 13
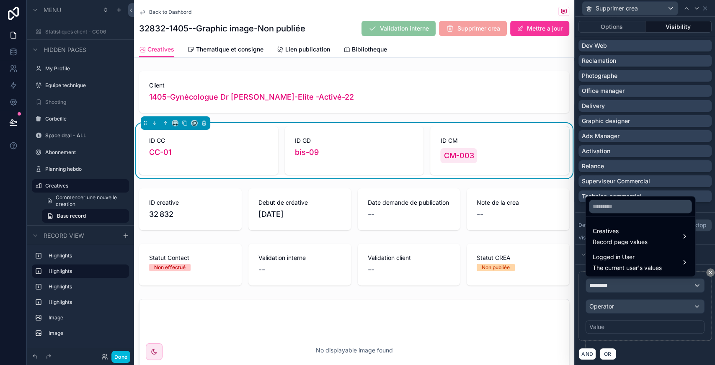
click at [632, 257] on span "Logged in User" at bounding box center [626, 257] width 69 height 10
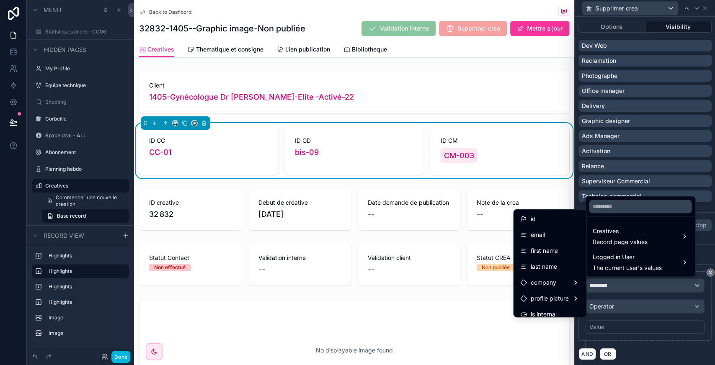
click at [532, 220] on div "id" at bounding box center [549, 219] width 59 height 10
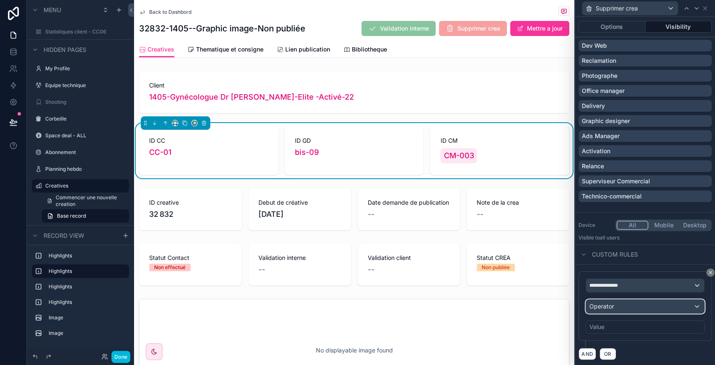
click at [619, 307] on div "Operator" at bounding box center [645, 306] width 118 height 13
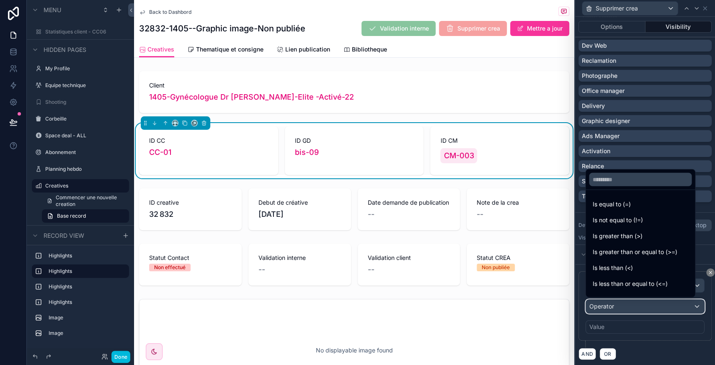
scroll to position [59, 0]
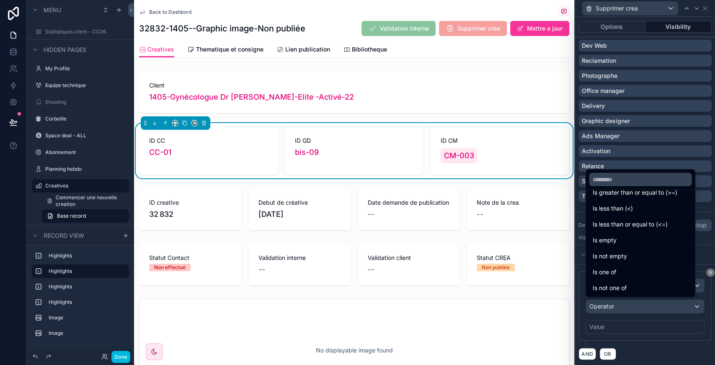
click at [619, 270] on div "Is one of" at bounding box center [640, 272] width 96 height 10
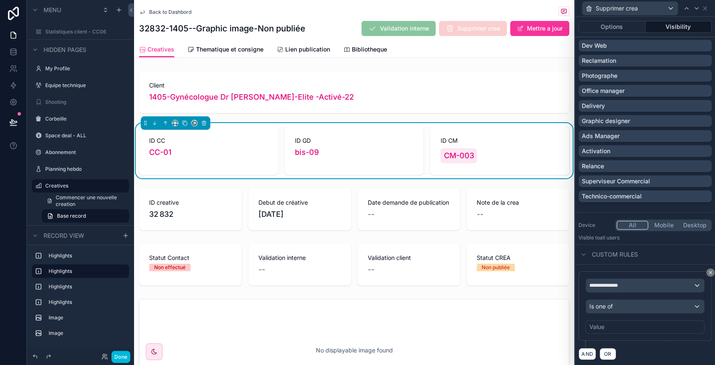
click at [615, 327] on div "Value" at bounding box center [644, 326] width 119 height 13
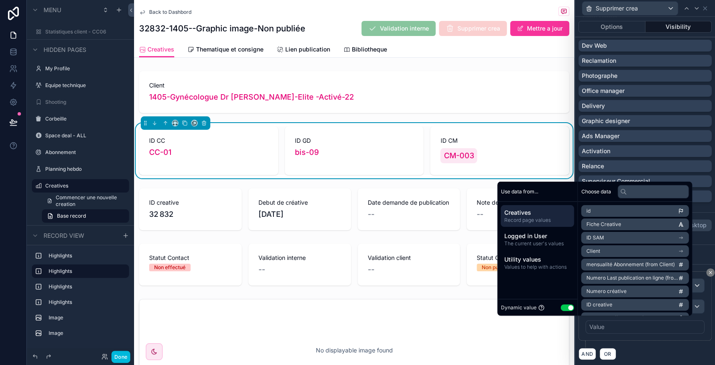
click at [563, 307] on button "Use setting" at bounding box center [566, 307] width 13 height 7
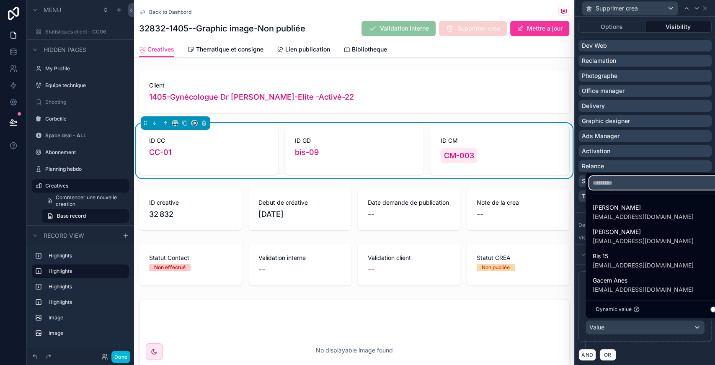
click at [607, 187] on input "text" at bounding box center [659, 182] width 141 height 13
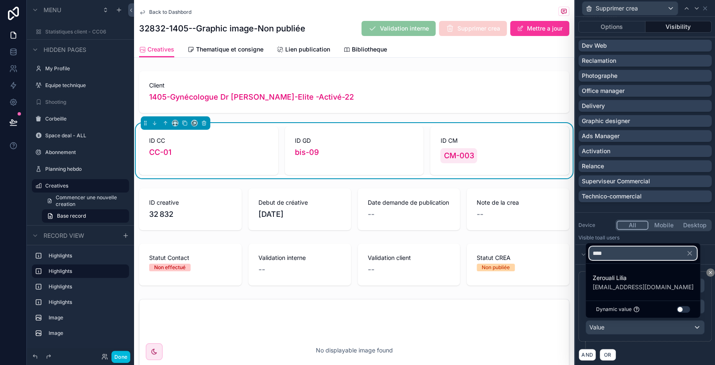
type input "****"
click at [627, 284] on span "tl03zcmc@gmail.com" at bounding box center [642, 287] width 101 height 8
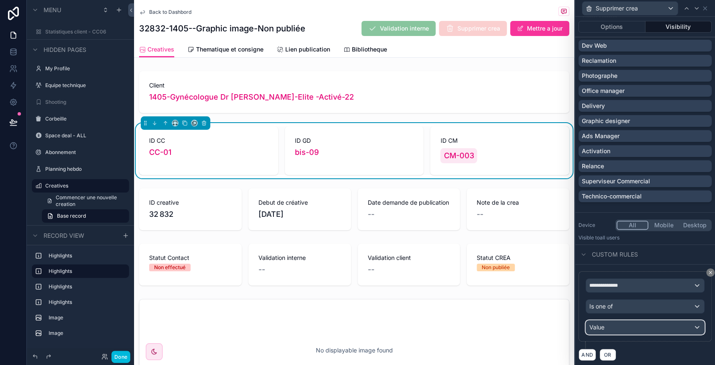
click at [633, 328] on div "Value" at bounding box center [645, 327] width 118 height 13
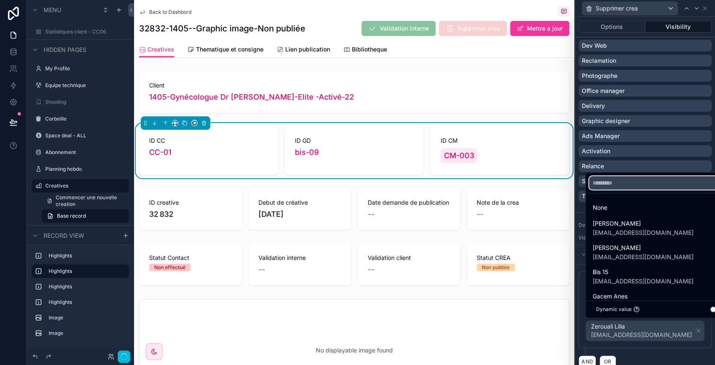
click at [618, 185] on input "text" at bounding box center [659, 182] width 141 height 13
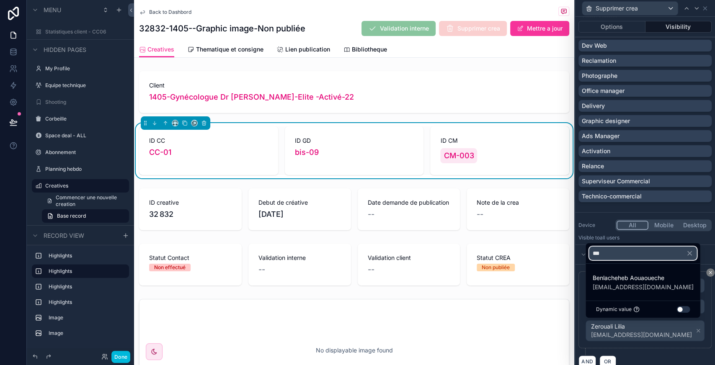
type input "***"
click at [622, 280] on span "Benlacheheb Aouaoueche" at bounding box center [642, 278] width 101 height 10
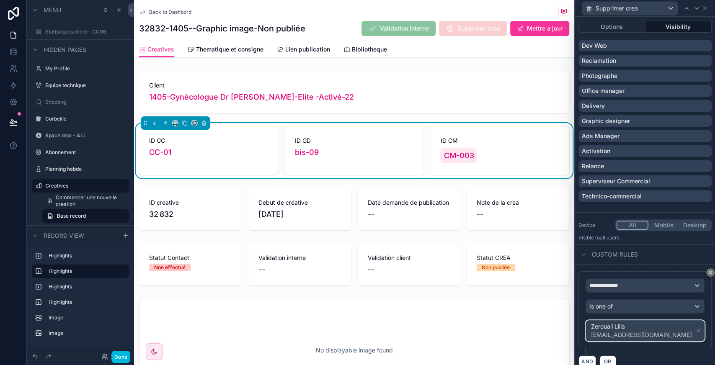
click at [674, 329] on div "Zerouali Lilia tl03zcmc@gmail.com" at bounding box center [645, 331] width 118 height 20
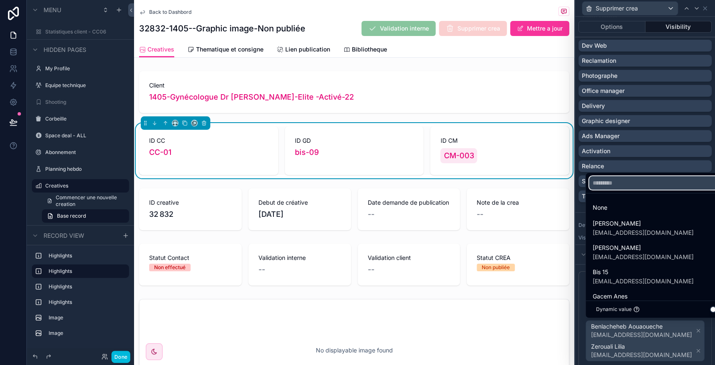
click at [613, 184] on input "text" at bounding box center [659, 182] width 141 height 13
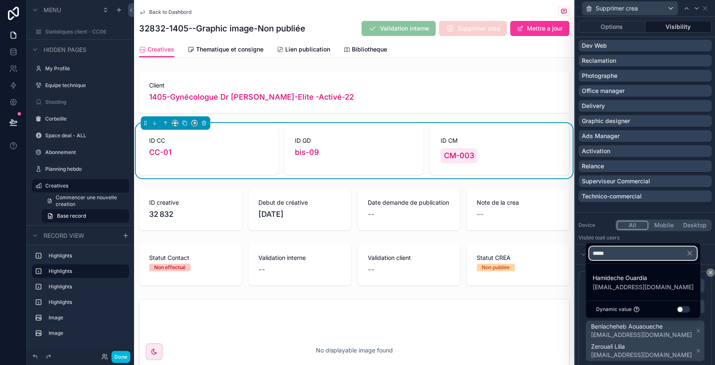
type input "*****"
click at [633, 286] on span "bis23zcmc@gmail.com" at bounding box center [642, 287] width 101 height 8
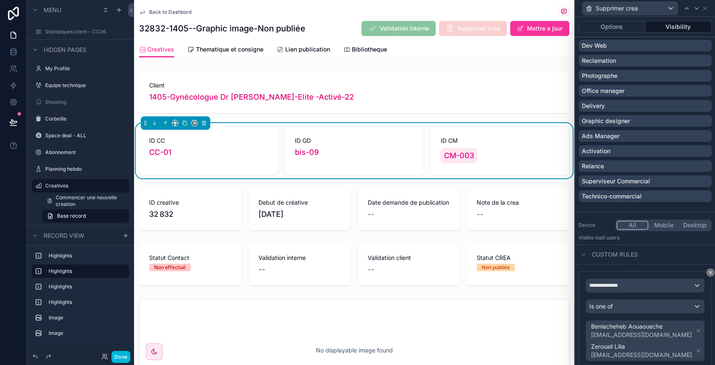
click at [683, 346] on div "**********" at bounding box center [644, 323] width 133 height 104
click at [677, 326] on span "Hamideche Ouardia bis23zcmc@gmail.com Benlacheheb Aouaoueche awazsmc@gmail.com …" at bounding box center [645, 351] width 113 height 60
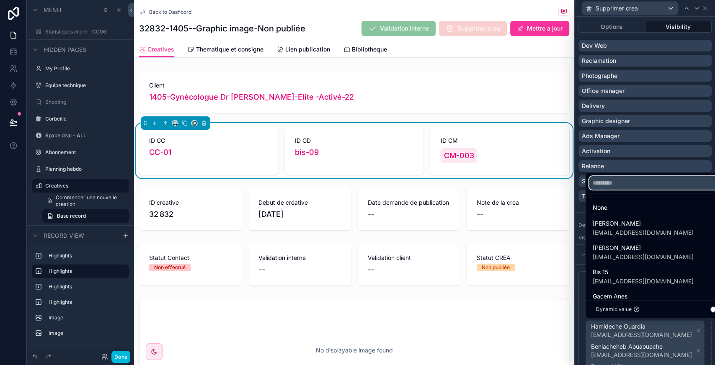
click at [603, 180] on input "text" at bounding box center [659, 182] width 141 height 13
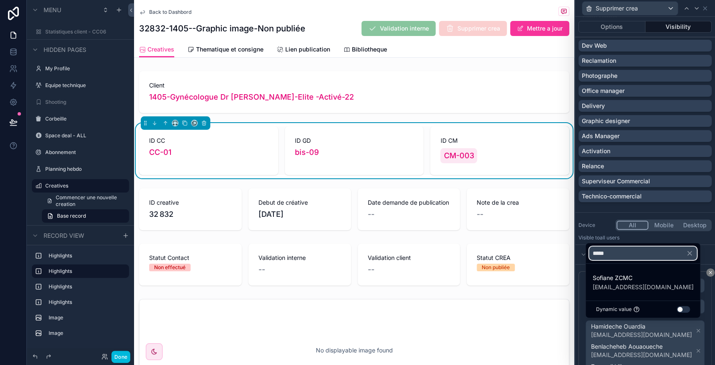
type input "*****"
click at [637, 284] on span "contact@zcmc.io" at bounding box center [642, 287] width 101 height 8
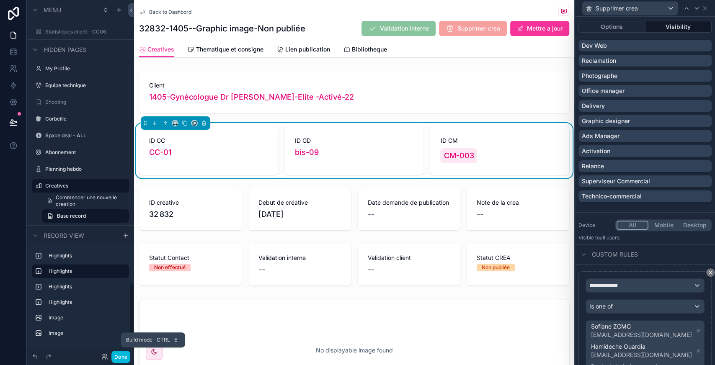
click at [125, 356] on button "Done" at bounding box center [120, 357] width 19 height 12
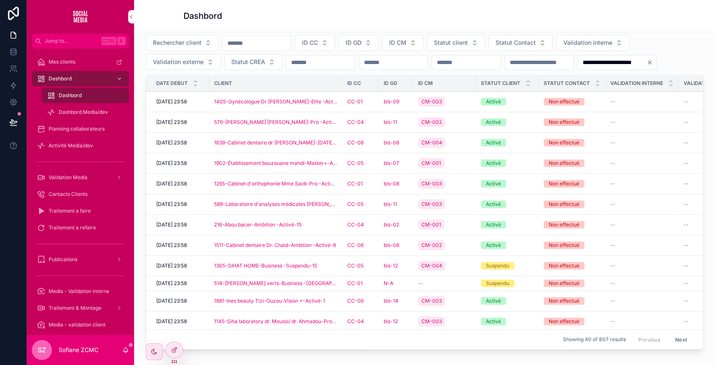
scroll to position [298, 0]
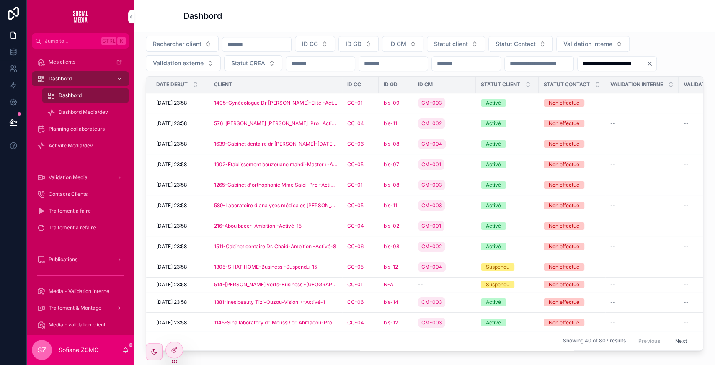
click at [177, 346] on div at bounding box center [174, 350] width 17 height 16
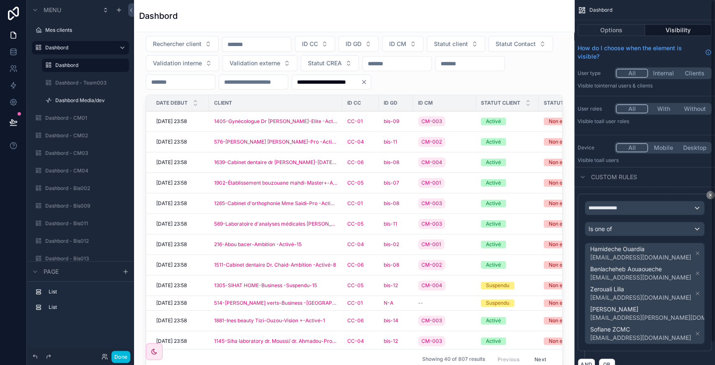
click at [537, 54] on div "scrollable content" at bounding box center [354, 201] width 427 height 349
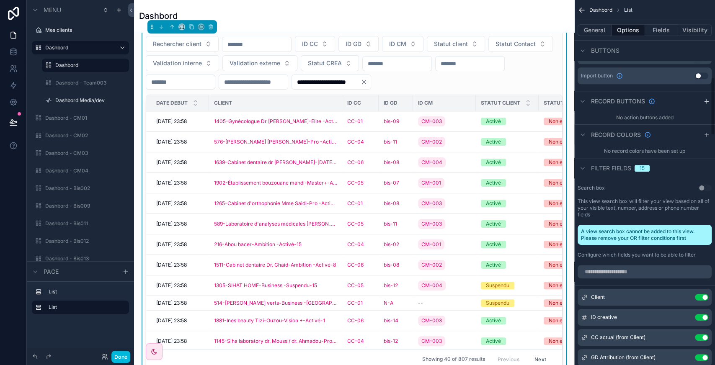
scroll to position [483, 0]
click at [615, 271] on input "scrollable content" at bounding box center [644, 271] width 134 height 13
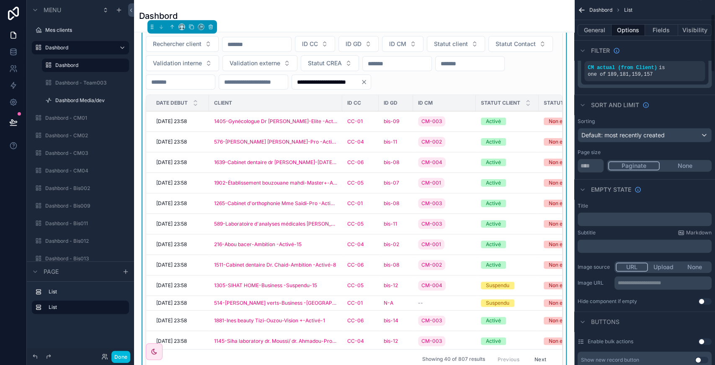
scroll to position [0, 0]
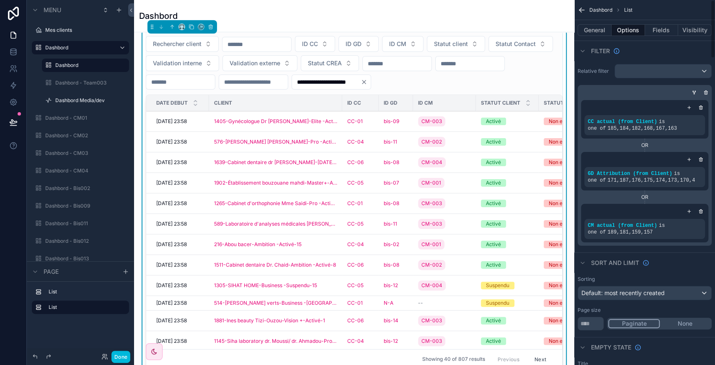
click at [663, 32] on button "Fields" at bounding box center [661, 30] width 33 height 12
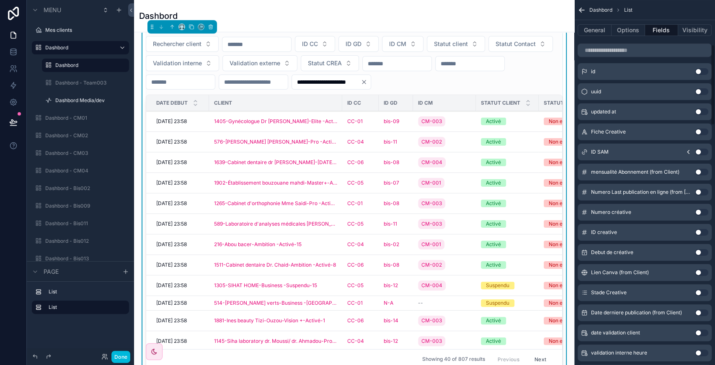
scroll to position [216, 0]
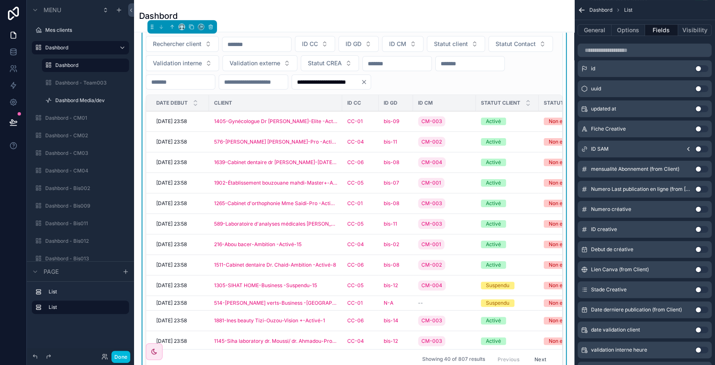
click at [700, 228] on button "Use setting" at bounding box center [701, 229] width 13 height 7
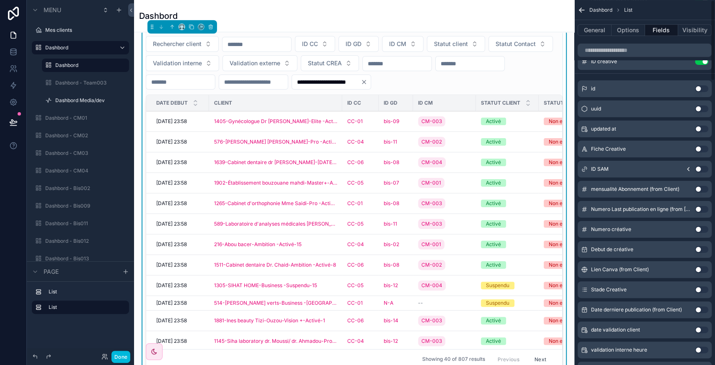
scroll to position [0, 0]
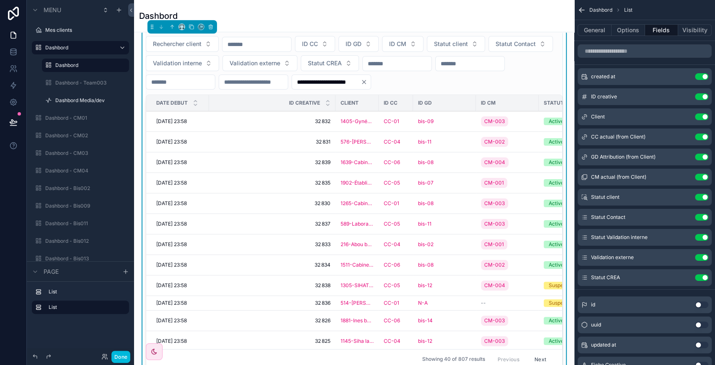
click at [0, 0] on icon "scrollable content" at bounding box center [0, 0] width 0 height 0
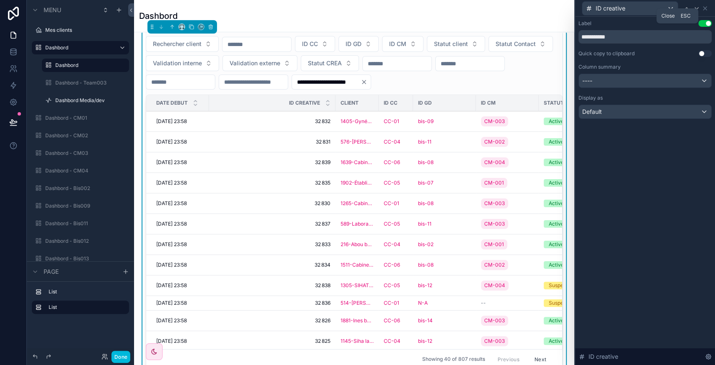
click at [704, 10] on icon at bounding box center [704, 8] width 7 height 7
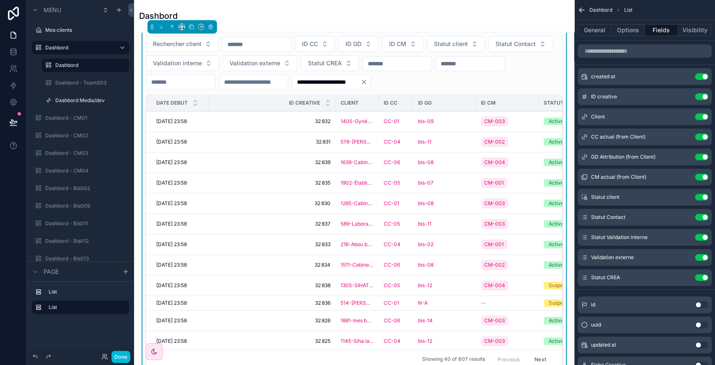
click at [246, 42] on input "scrollable content" at bounding box center [256, 45] width 69 height 12
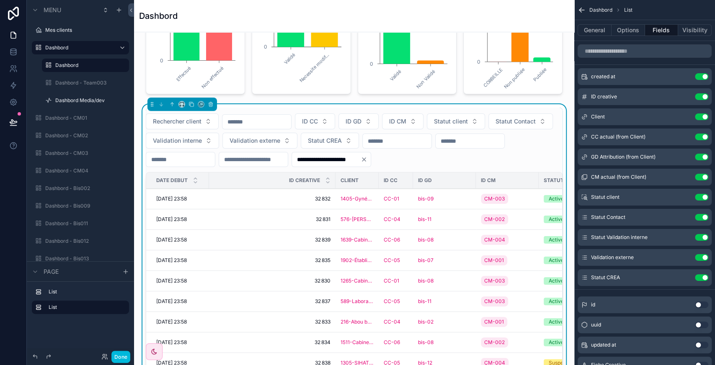
scroll to position [220, 0]
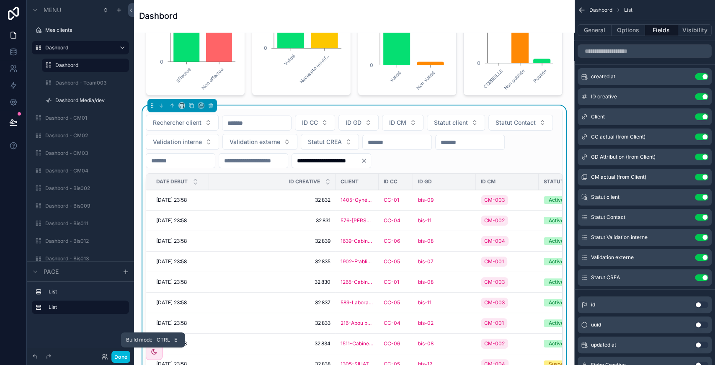
click at [125, 358] on button "Done" at bounding box center [120, 357] width 19 height 12
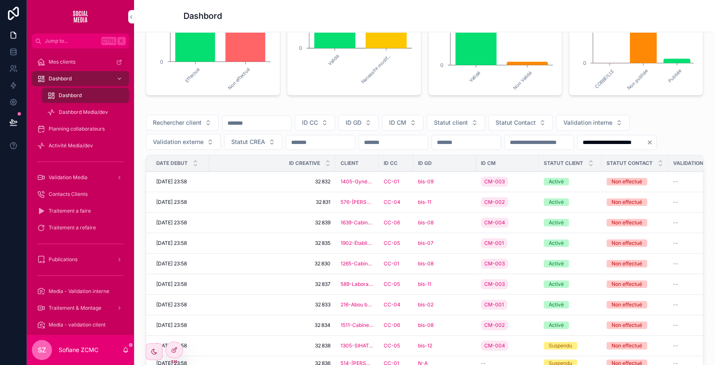
click at [178, 347] on div at bounding box center [174, 350] width 17 height 16
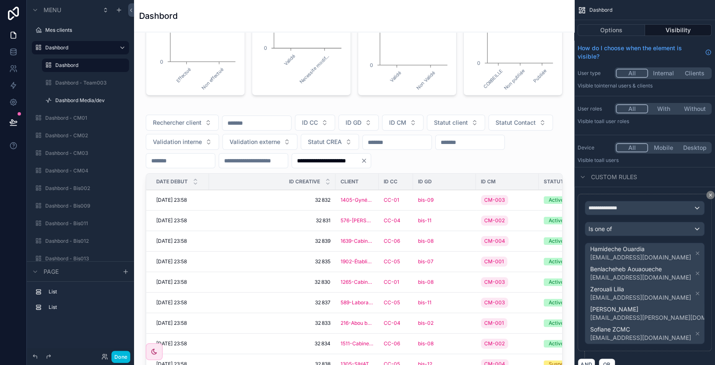
click at [540, 140] on div "scrollable content" at bounding box center [354, 279] width 427 height 349
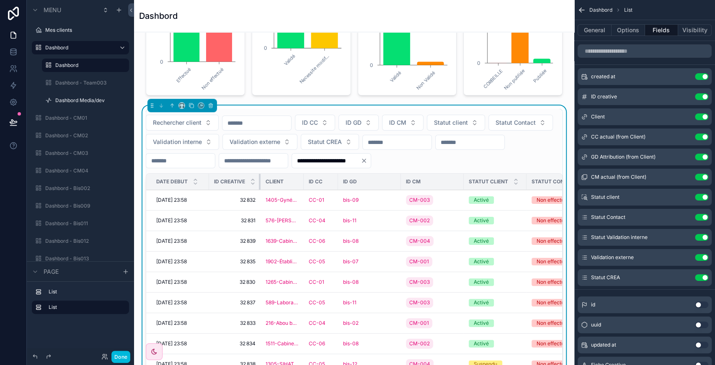
drag, startPoint x: 334, startPoint y: 179, endPoint x: 239, endPoint y: 185, distance: 95.7
click at [239, 185] on th "ID creative" at bounding box center [234, 182] width 51 height 16
click at [0, 0] on icon "scrollable content" at bounding box center [0, 0] width 0 height 0
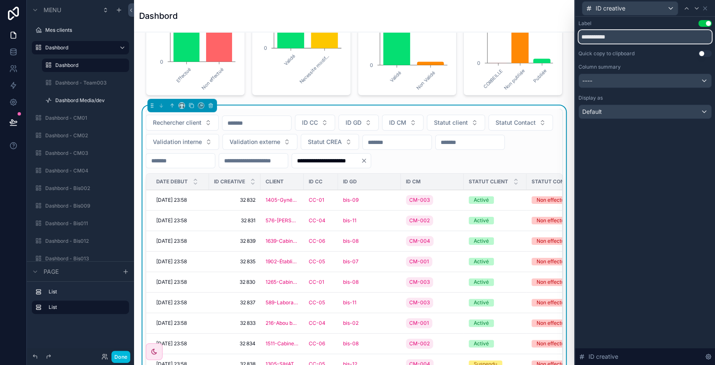
click at [616, 37] on input "**********" at bounding box center [644, 36] width 133 height 13
type input "*******"
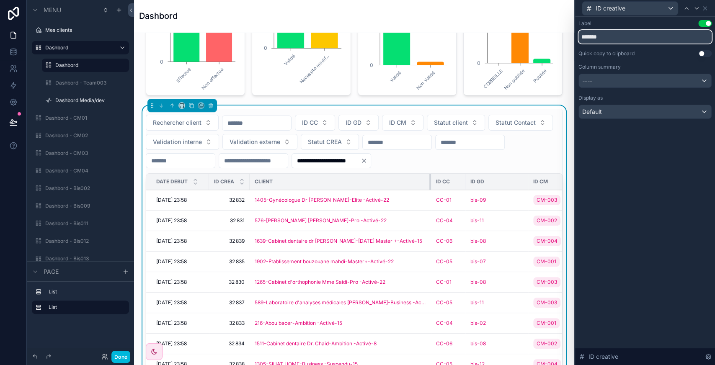
drag, startPoint x: 291, startPoint y: 180, endPoint x: 430, endPoint y: 189, distance: 138.5
click at [122, 355] on button "Done" at bounding box center [120, 357] width 19 height 12
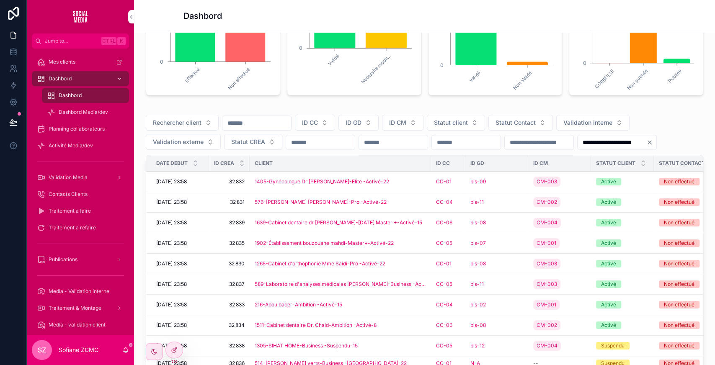
click at [234, 126] on input "scrollable content" at bounding box center [256, 123] width 69 height 12
click at [393, 185] on div "1405-Gynécologue Dr [PERSON_NAME]-Elite -Activé-22" at bounding box center [340, 181] width 171 height 7
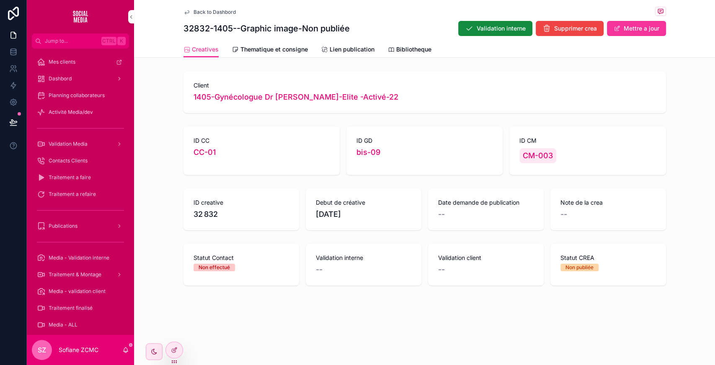
click at [563, 30] on span "Supprimer crea" at bounding box center [575, 28] width 43 height 8
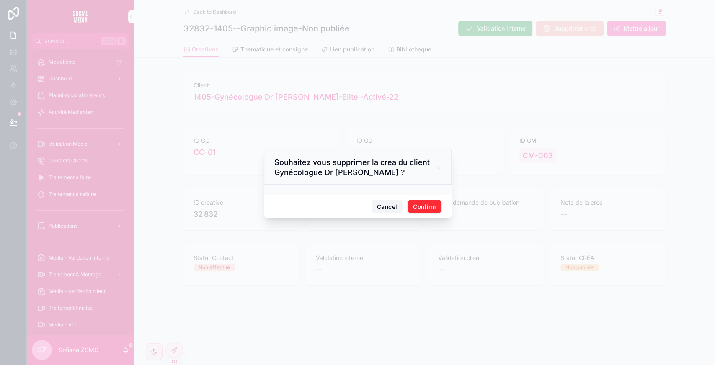
click at [391, 204] on button "Cancel" at bounding box center [386, 206] width 31 height 13
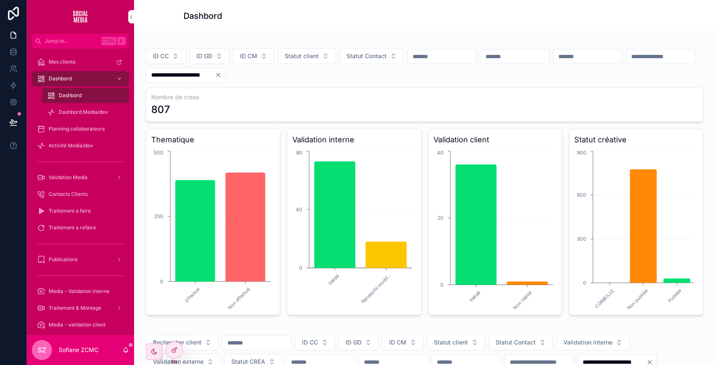
click at [302, 58] on span "Statut client" at bounding box center [302, 56] width 34 height 8
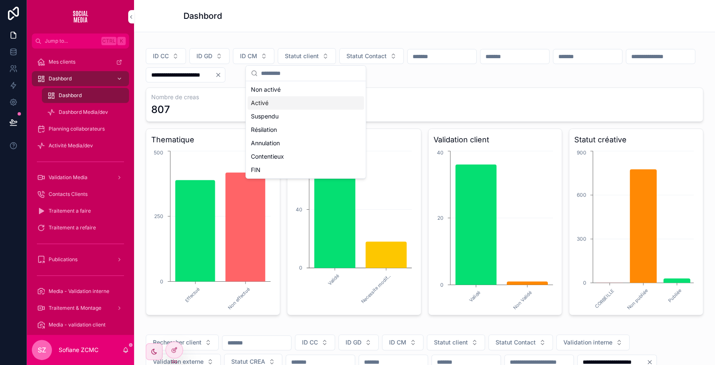
click at [280, 105] on div "Activé" at bounding box center [305, 102] width 116 height 13
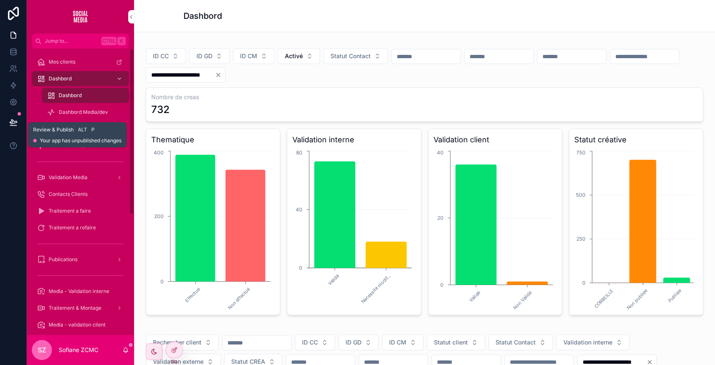
click at [14, 126] on icon at bounding box center [13, 126] width 6 height 0
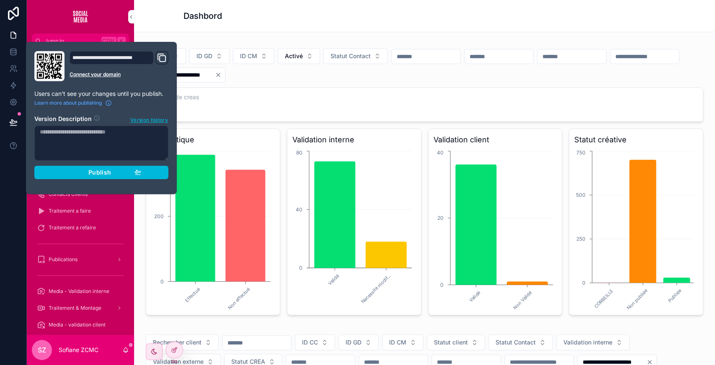
click at [113, 172] on div "Publish" at bounding box center [102, 173] width 80 height 8
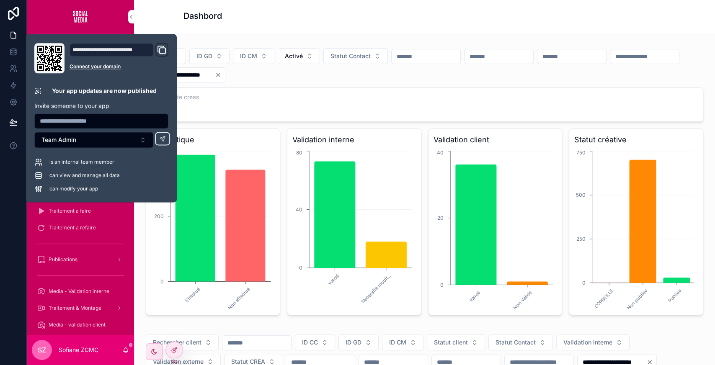
click at [400, 75] on div "**********" at bounding box center [424, 65] width 557 height 34
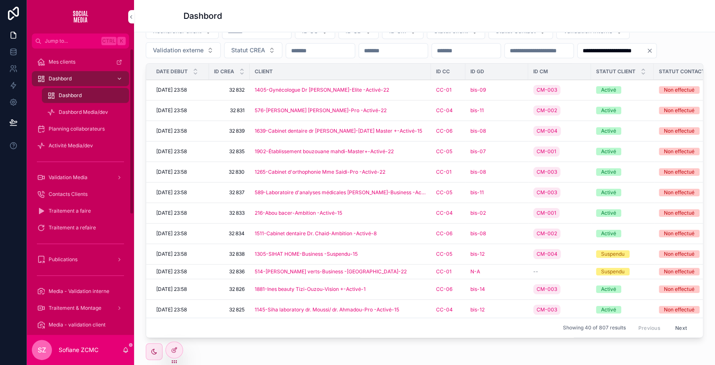
scroll to position [208, 0]
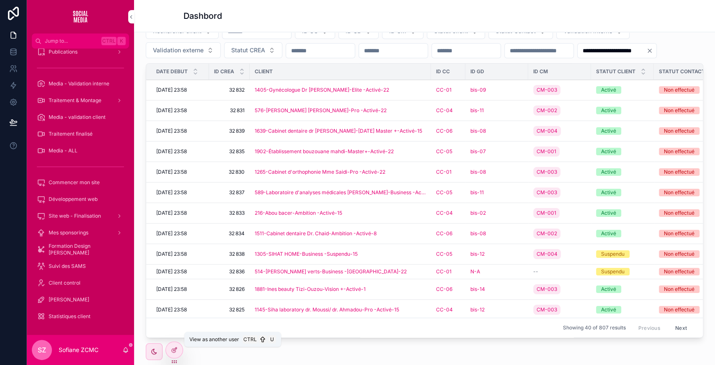
click at [0, 0] on icon at bounding box center [0, 0] width 0 height 0
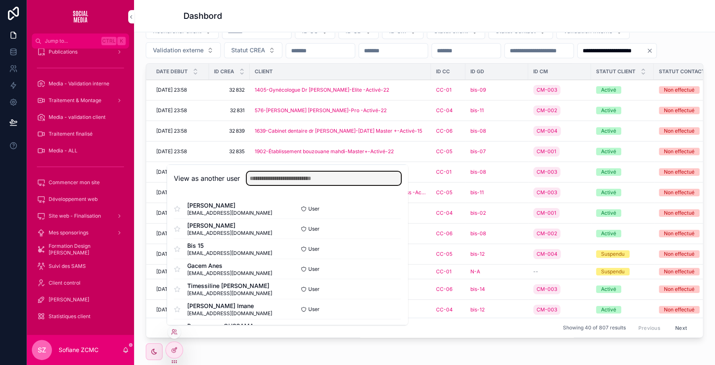
click at [284, 174] on input "text" at bounding box center [324, 178] width 154 height 13
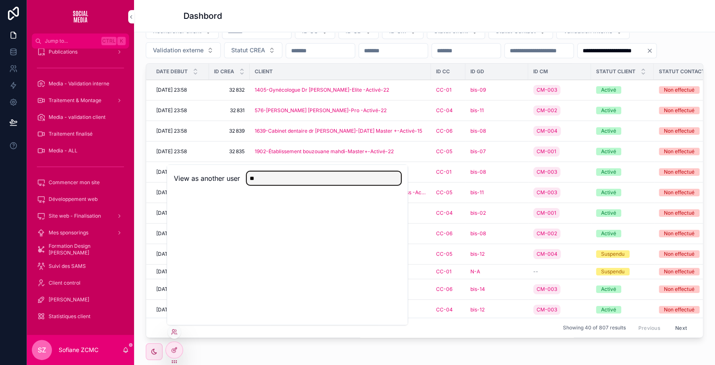
type input "*"
type input "***"
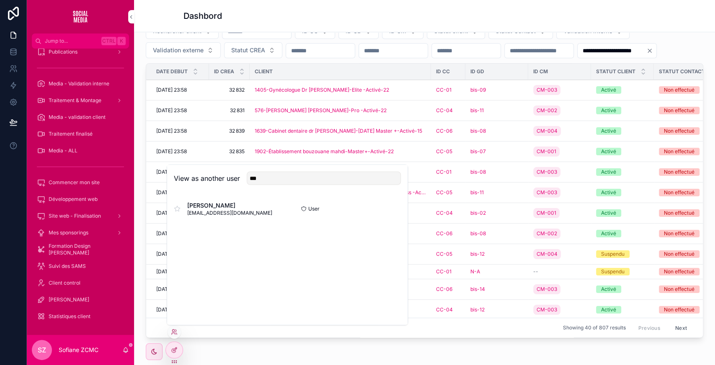
click at [0, 0] on button "Select" at bounding box center [0, 0] width 0 height 0
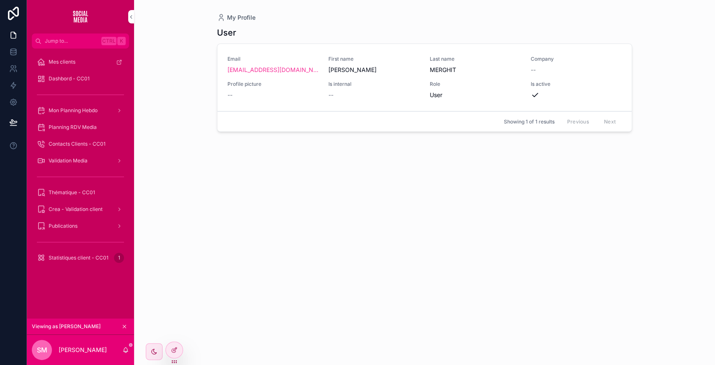
click at [88, 195] on span "Thématique - CC01" at bounding box center [72, 192] width 46 height 7
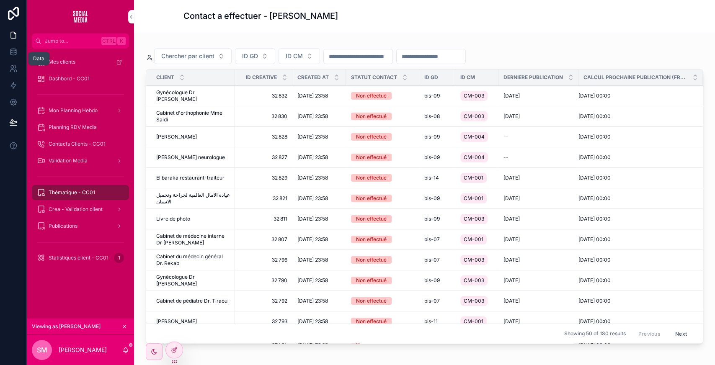
click at [13, 55] on icon at bounding box center [12, 53] width 5 height 3
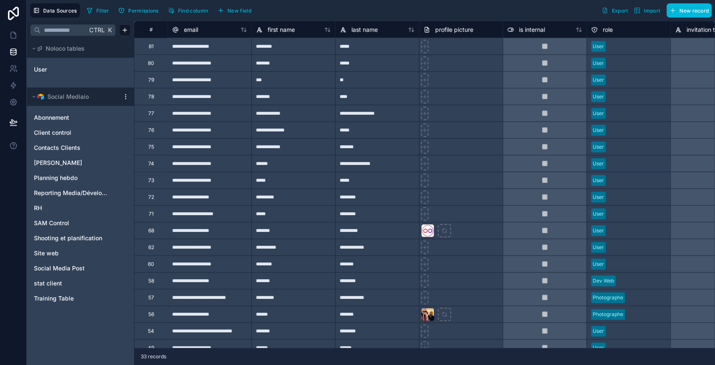
click at [51, 265] on span "Social Media Post" at bounding box center [59, 268] width 51 height 8
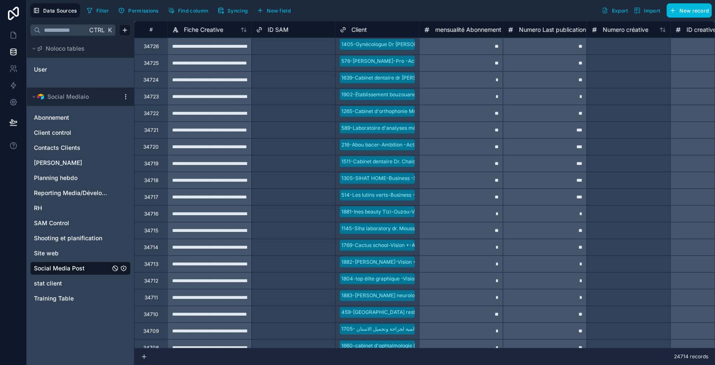
click at [275, 12] on span "New field" at bounding box center [279, 11] width 24 height 6
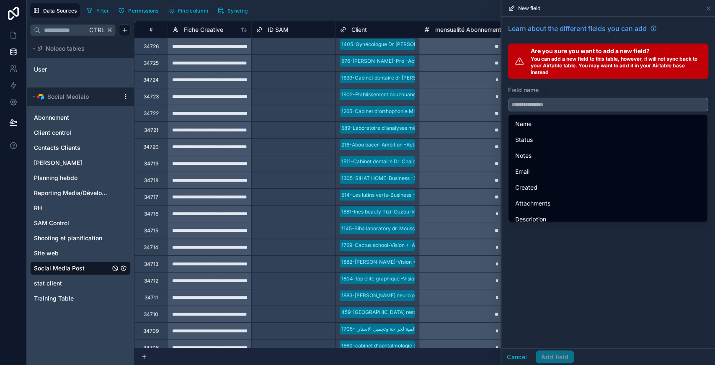
click at [561, 103] on input "text" at bounding box center [607, 104] width 199 height 13
type input "*"
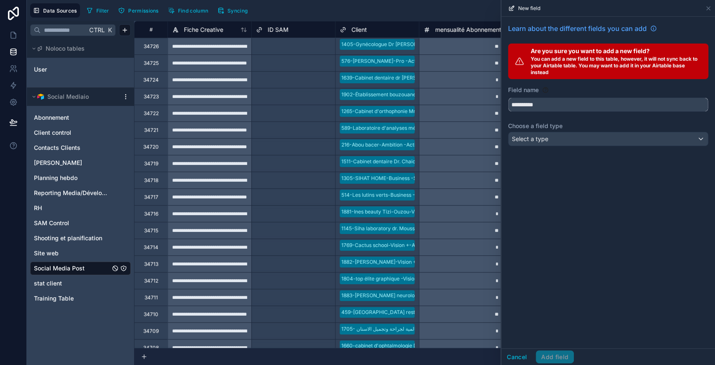
type input "**********"
click at [559, 138] on div "Select a type" at bounding box center [607, 138] width 199 height 13
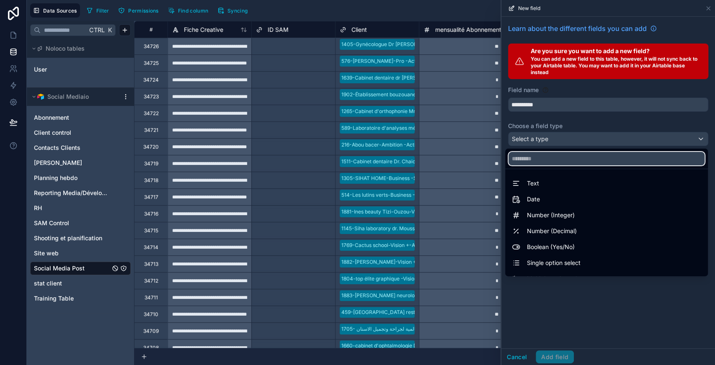
click at [520, 159] on input "text" at bounding box center [606, 158] width 196 height 13
type input "*"
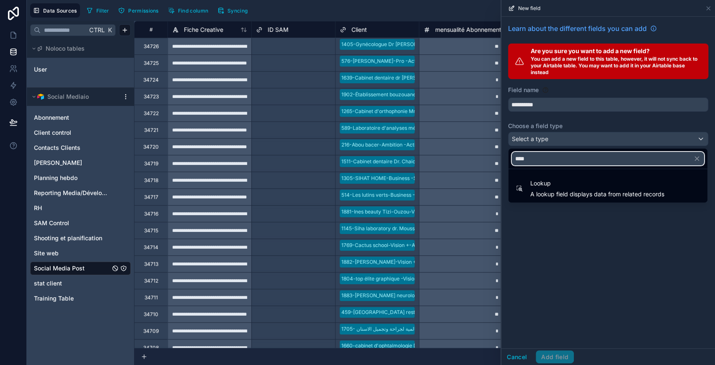
type input "****"
click at [549, 194] on span "A lookup field displays data from related records" at bounding box center [597, 194] width 134 height 8
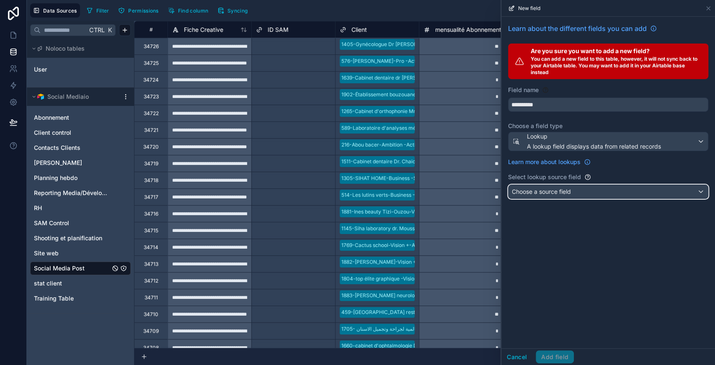
click at [538, 188] on span "Choose a source field" at bounding box center [541, 191] width 59 height 7
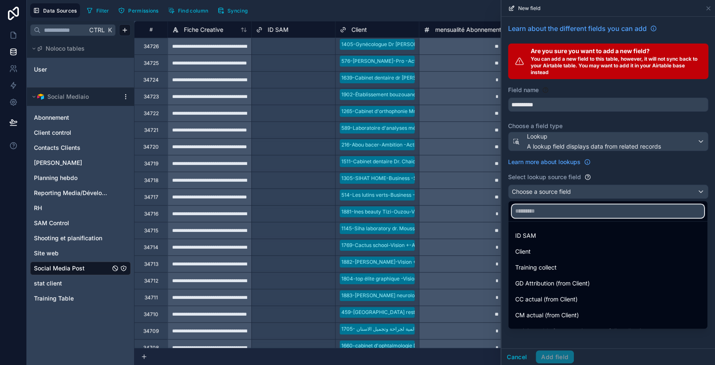
click at [540, 209] on input "text" at bounding box center [608, 210] width 192 height 13
click at [540, 250] on div "Client" at bounding box center [607, 252] width 185 height 10
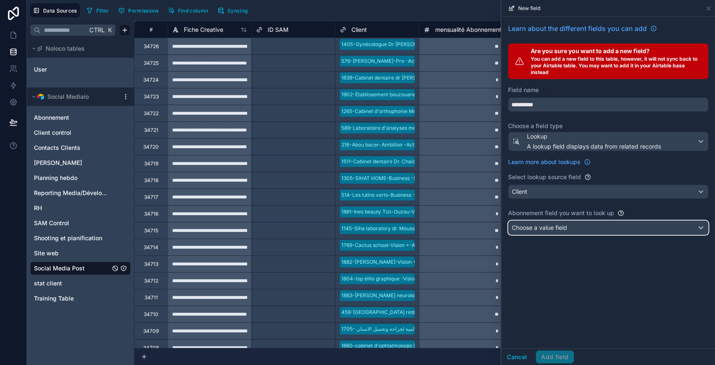
click at [562, 224] on span "Choose a value field" at bounding box center [539, 227] width 55 height 7
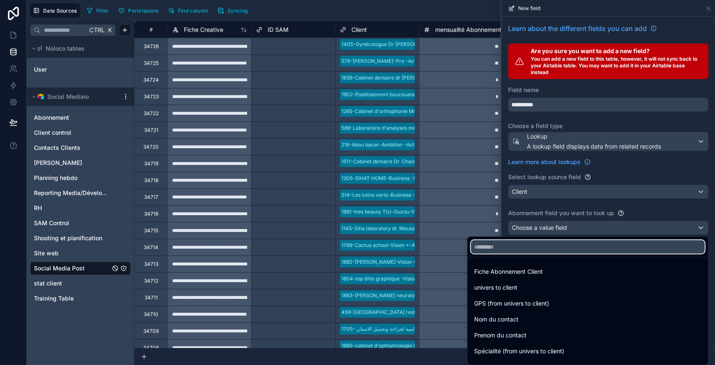
click at [537, 248] on input "text" at bounding box center [588, 246] width 234 height 13
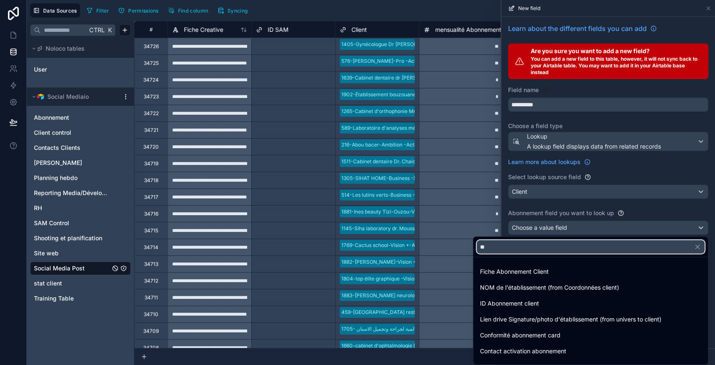
type input "*"
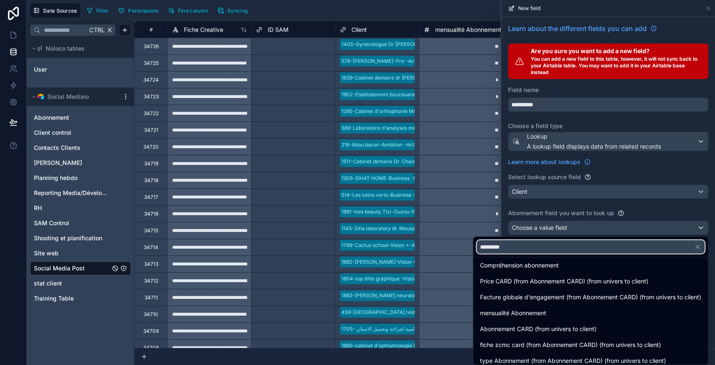
scroll to position [89, 0]
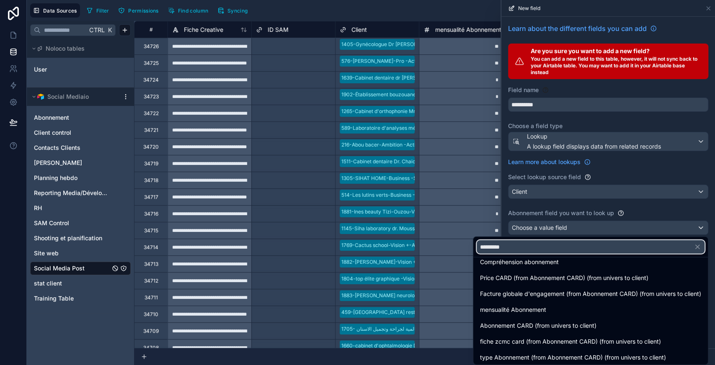
type input "*********"
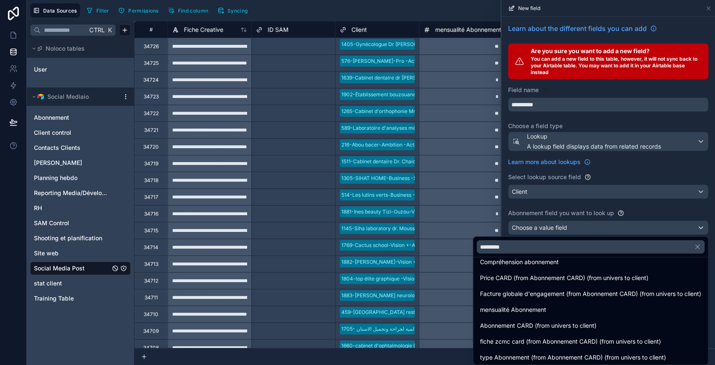
click at [538, 326] on span "Abonnement CARD (from univers to client)" at bounding box center [538, 326] width 116 height 10
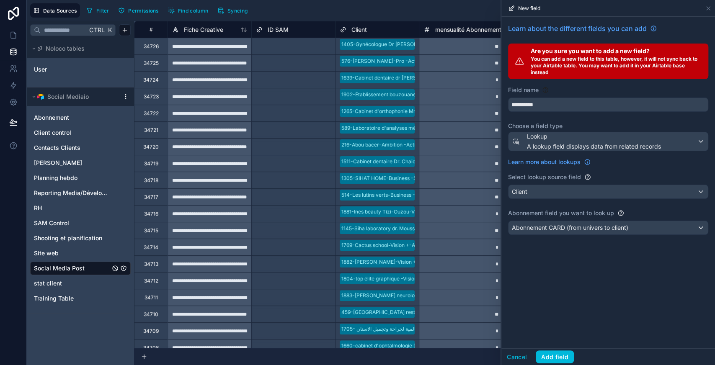
click at [554, 354] on button "Add field" at bounding box center [554, 356] width 38 height 13
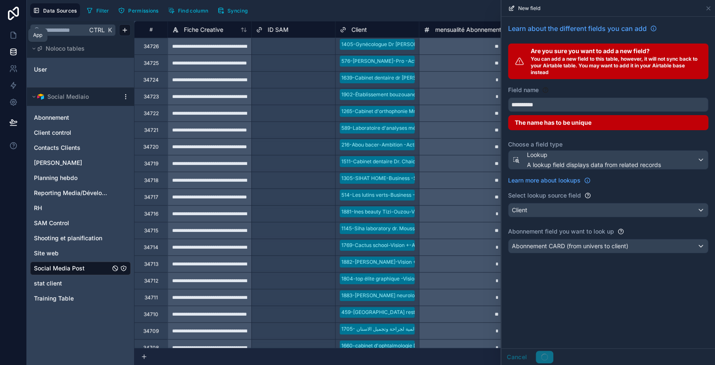
click at [13, 33] on icon at bounding box center [13, 35] width 8 height 8
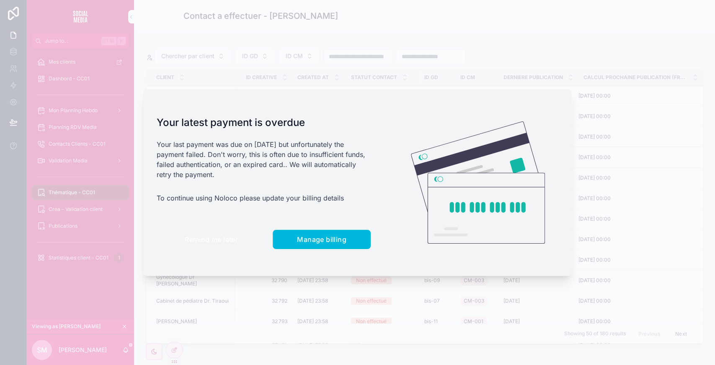
click at [232, 239] on span "Remind me later" at bounding box center [211, 239] width 53 height 8
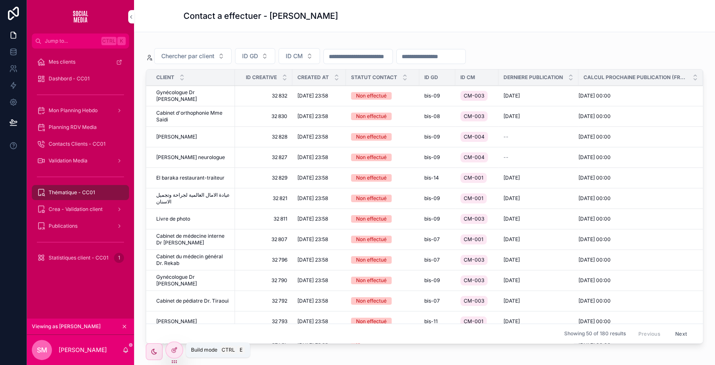
click at [175, 349] on icon at bounding box center [174, 348] width 3 height 3
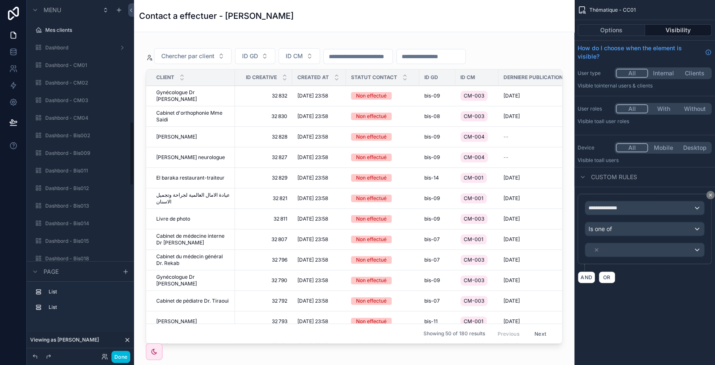
click at [530, 55] on div "scrollable content" at bounding box center [354, 194] width 427 height 311
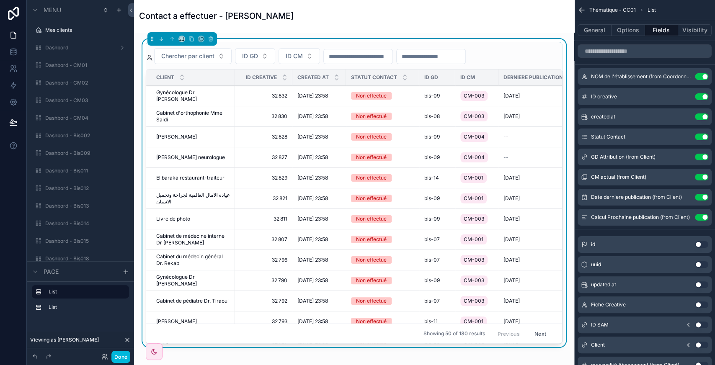
scroll to position [670, 0]
click at [627, 28] on button "Options" at bounding box center [627, 30] width 33 height 12
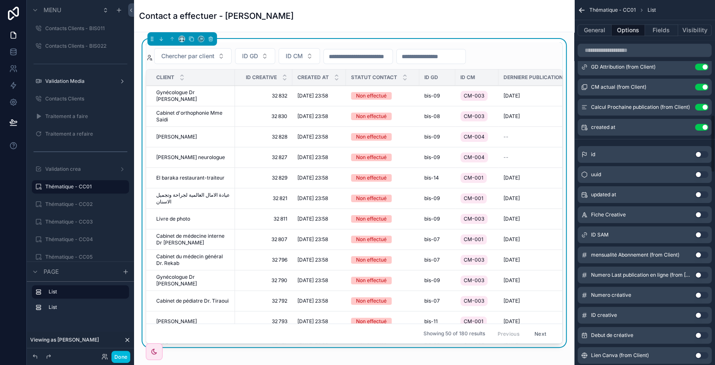
scroll to position [720, 0]
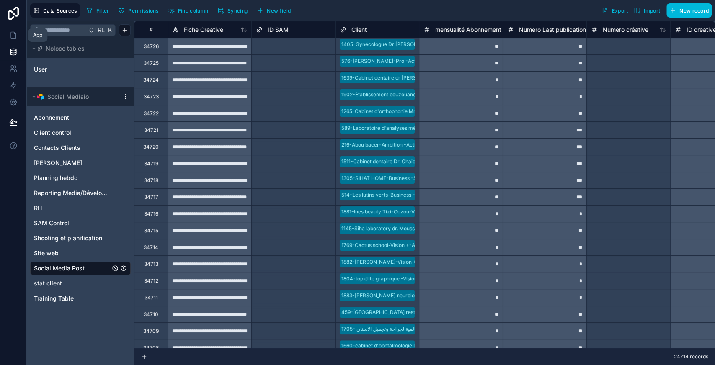
click at [13, 35] on icon at bounding box center [13, 35] width 8 height 8
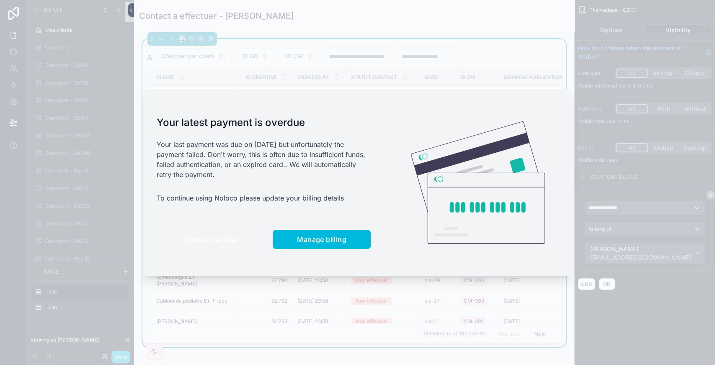
scroll to position [670, 0]
click at [220, 237] on span "Remind me later" at bounding box center [211, 239] width 53 height 8
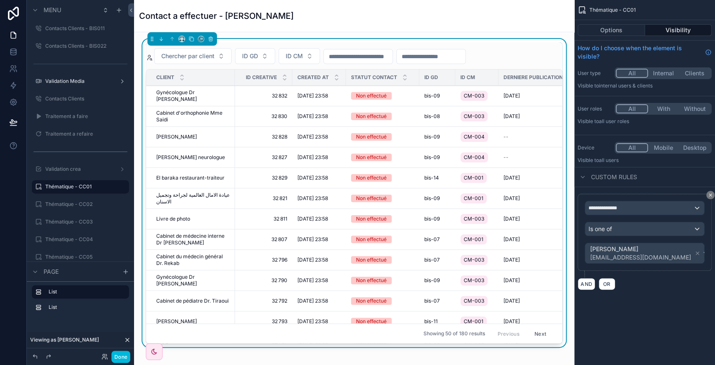
click at [537, 54] on div "Chercher par client ID GD ID CM" at bounding box center [354, 56] width 417 height 16
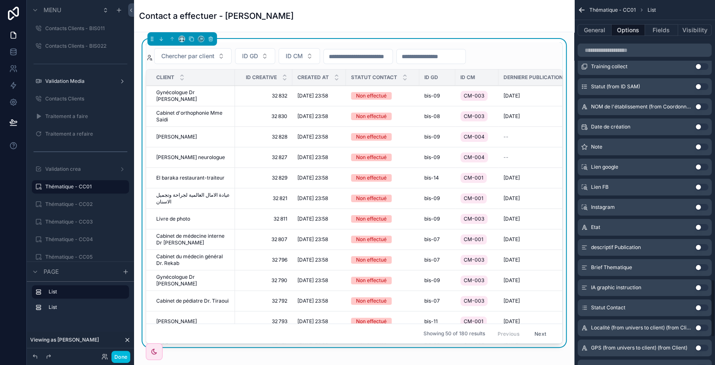
scroll to position [1926, 0]
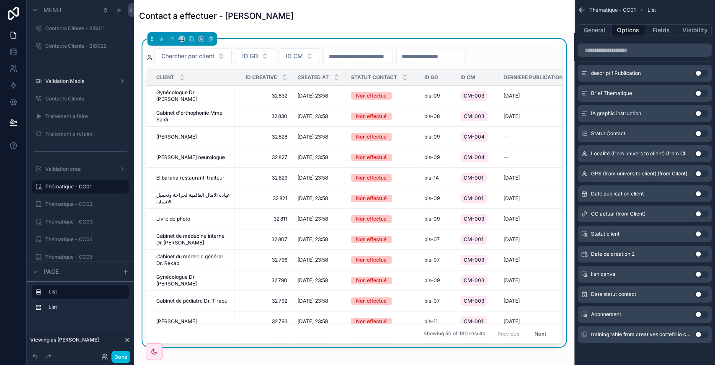
click at [701, 314] on button "Use setting" at bounding box center [701, 314] width 13 height 7
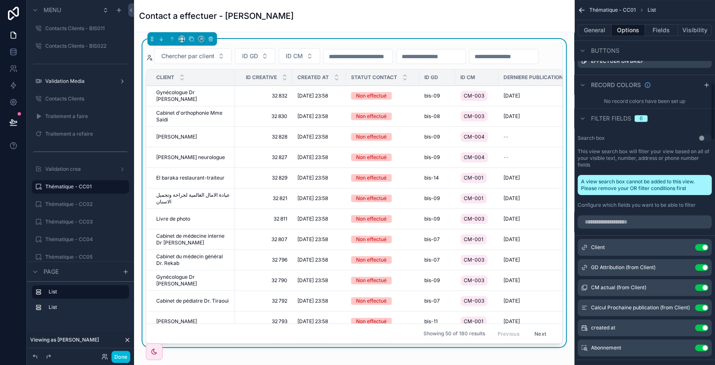
scroll to position [571, 0]
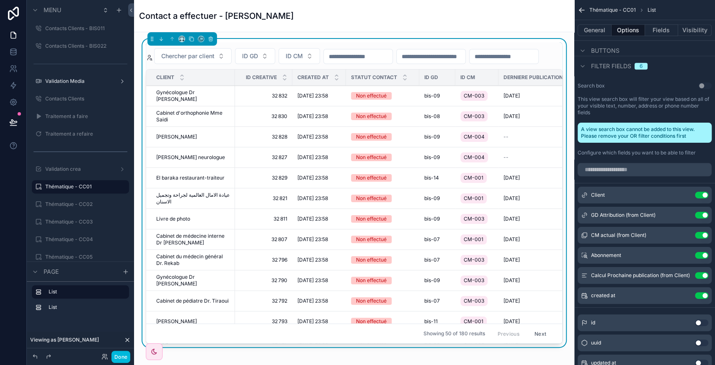
click at [365, 55] on input "scrollable content" at bounding box center [358, 57] width 69 height 12
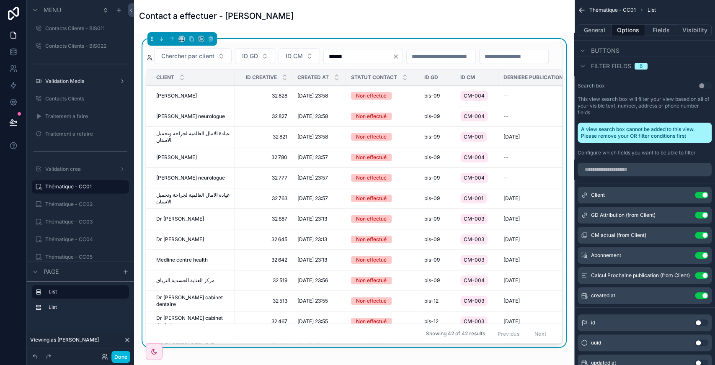
type input "******"
click at [702, 255] on button "Use setting" at bounding box center [701, 255] width 13 height 7
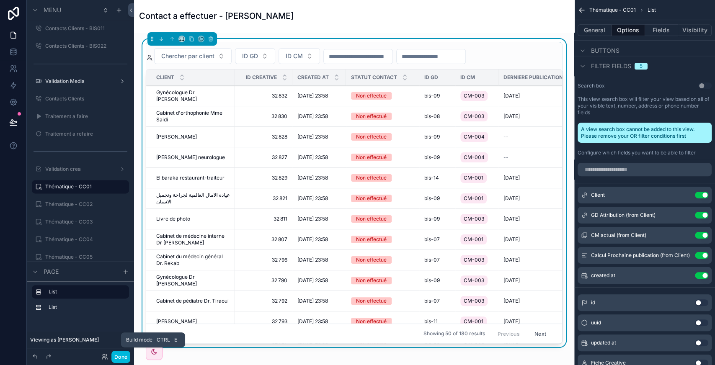
click at [125, 353] on button "Done" at bounding box center [120, 357] width 19 height 12
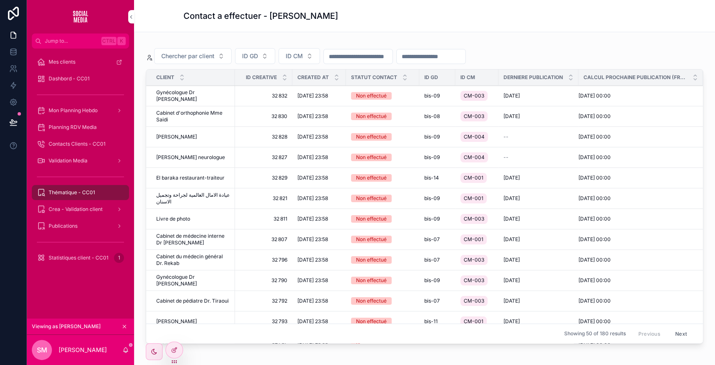
click at [589, 57] on div "Chercher par client ID GD ID CM" at bounding box center [424, 56] width 557 height 16
